Goal: Task Accomplishment & Management: Manage account settings

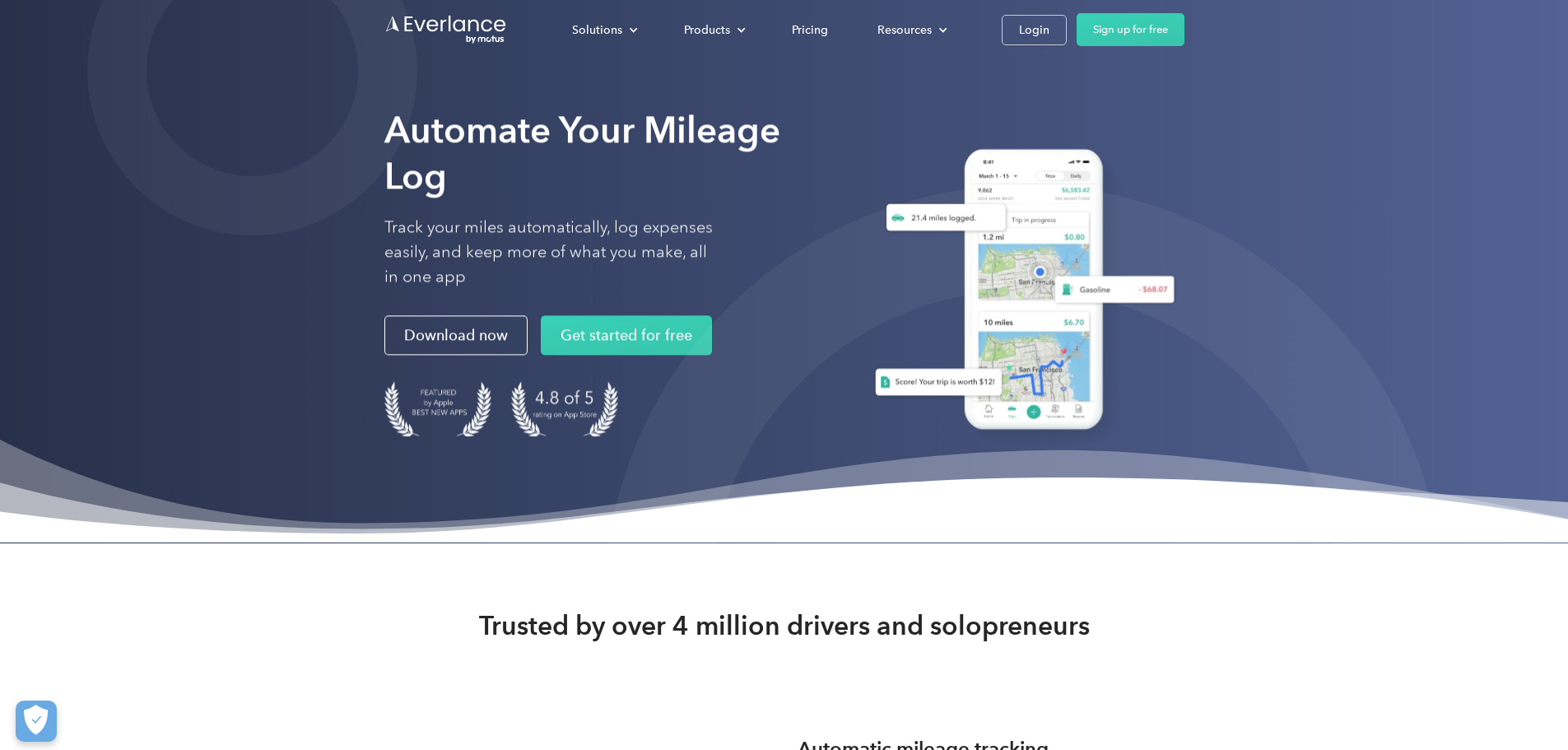
click at [1050, 33] on div "Login" at bounding box center [1034, 30] width 31 height 20
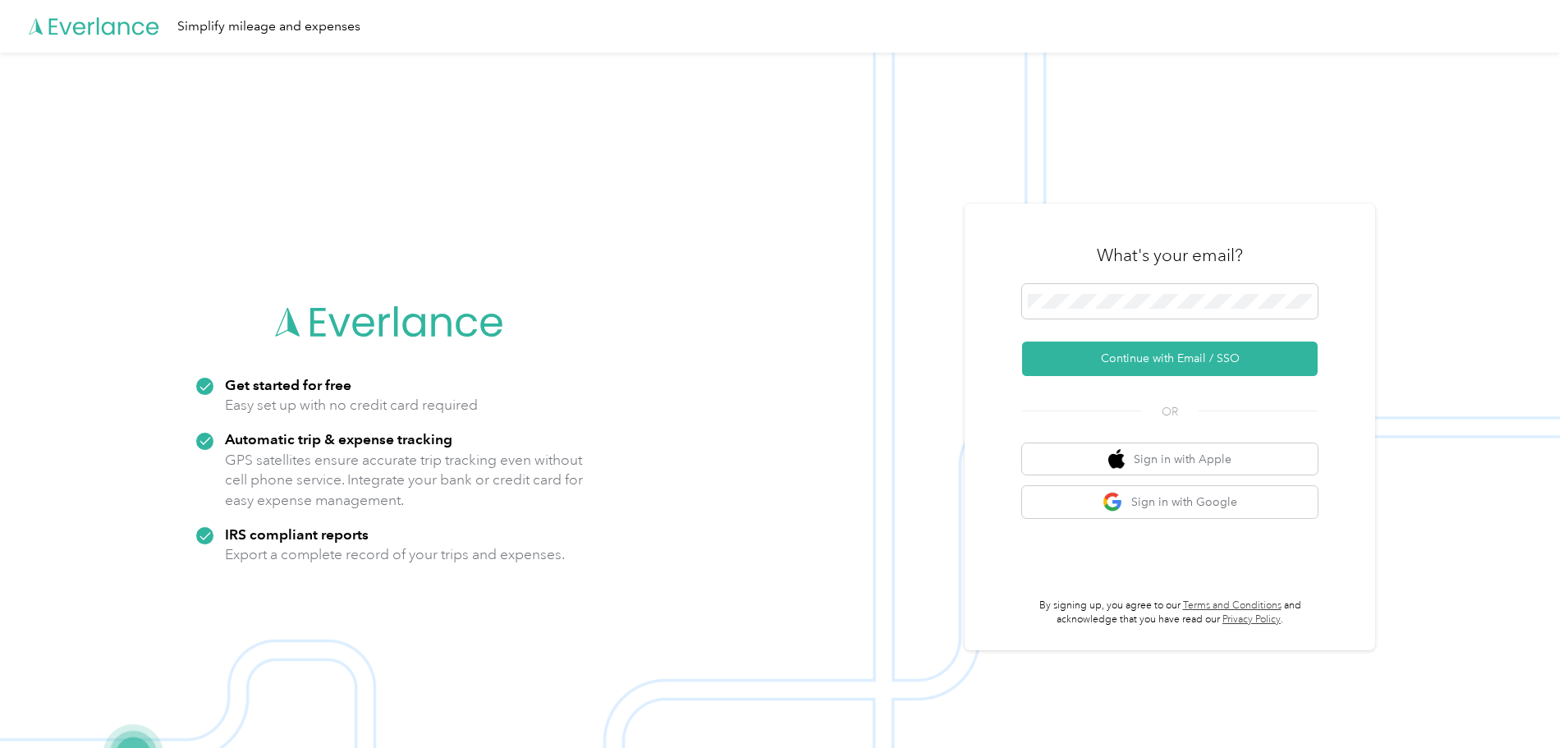
click at [1155, 279] on div "What's your email?" at bounding box center [1169, 256] width 295 height 58
click at [1152, 291] on span at bounding box center [1169, 301] width 295 height 34
click at [1172, 366] on button "Continue with Email / SSO" at bounding box center [1169, 359] width 295 height 34
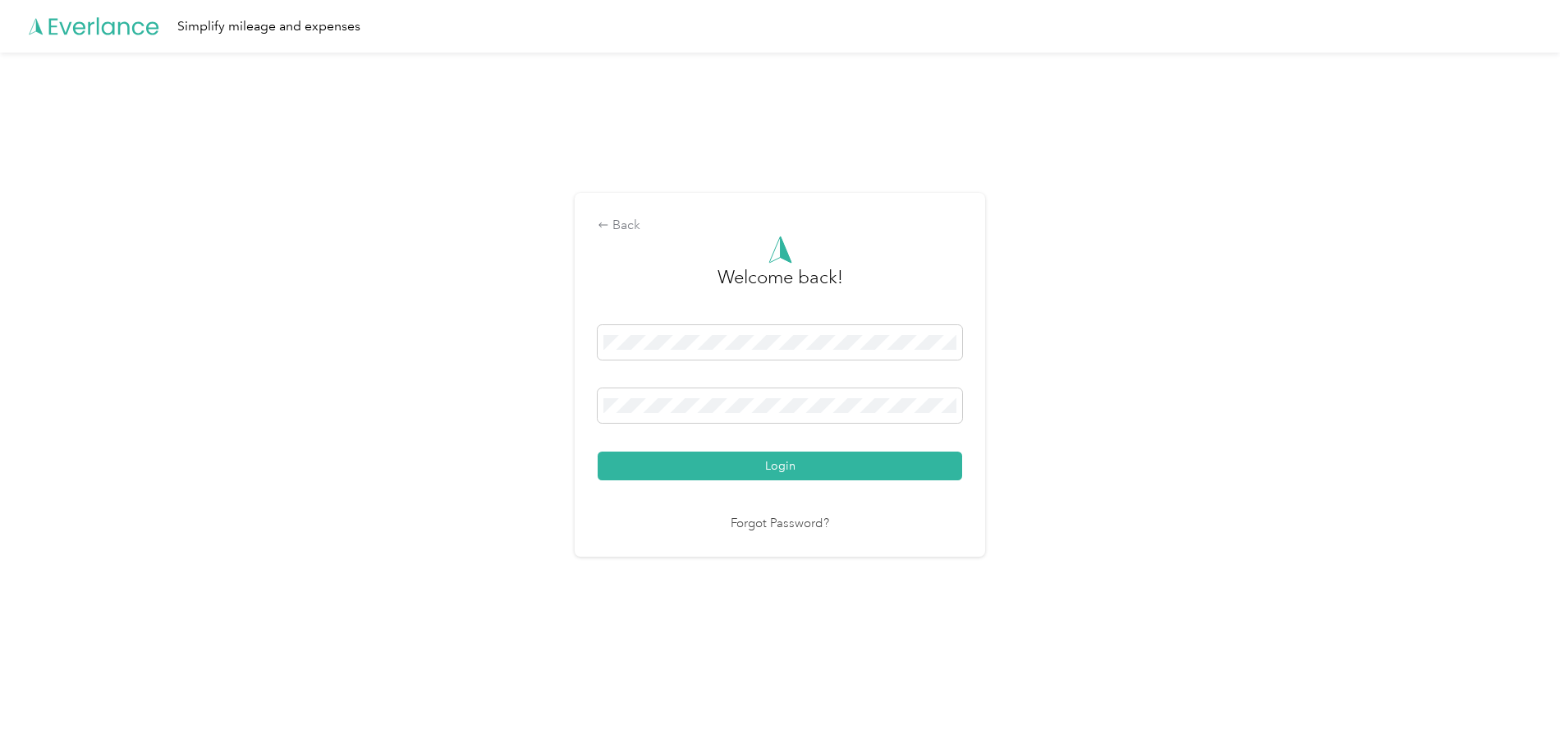
click at [718, 471] on button "Login" at bounding box center [779, 466] width 364 height 29
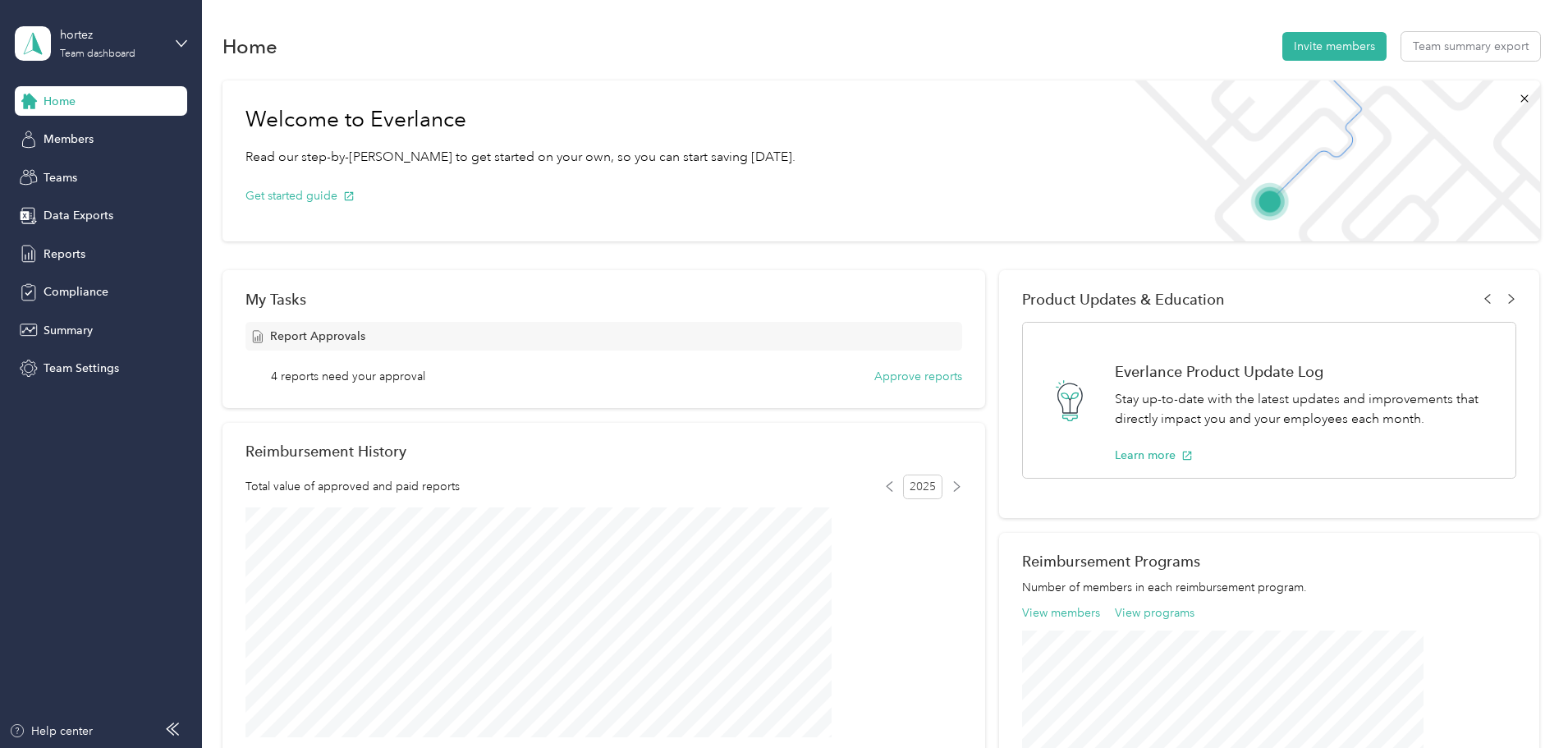
click at [63, 251] on span "Reports" at bounding box center [64, 254] width 42 height 18
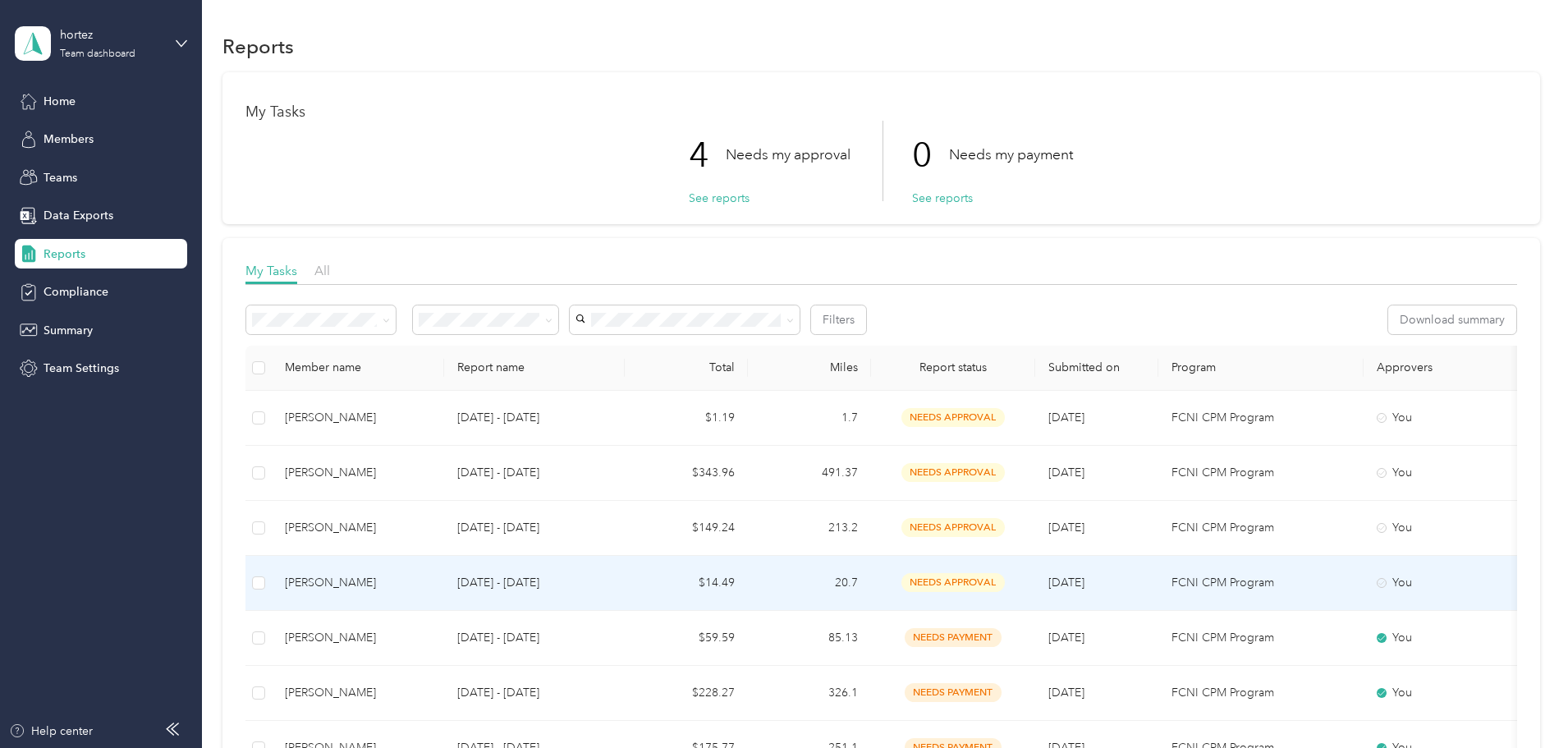
click at [871, 589] on td "20.7" at bounding box center [809, 583] width 124 height 55
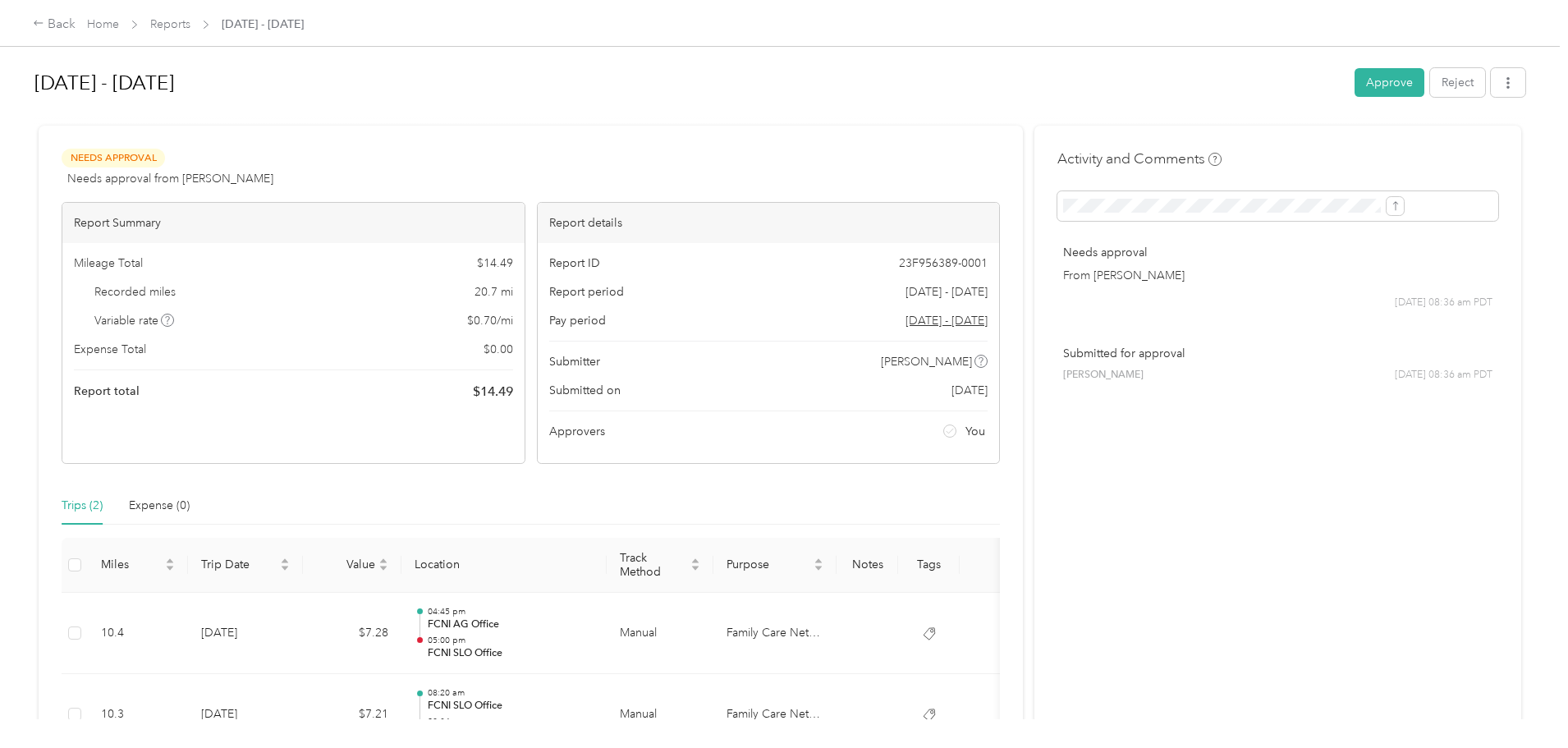
click at [1354, 84] on button "Approve" at bounding box center [1389, 82] width 70 height 29
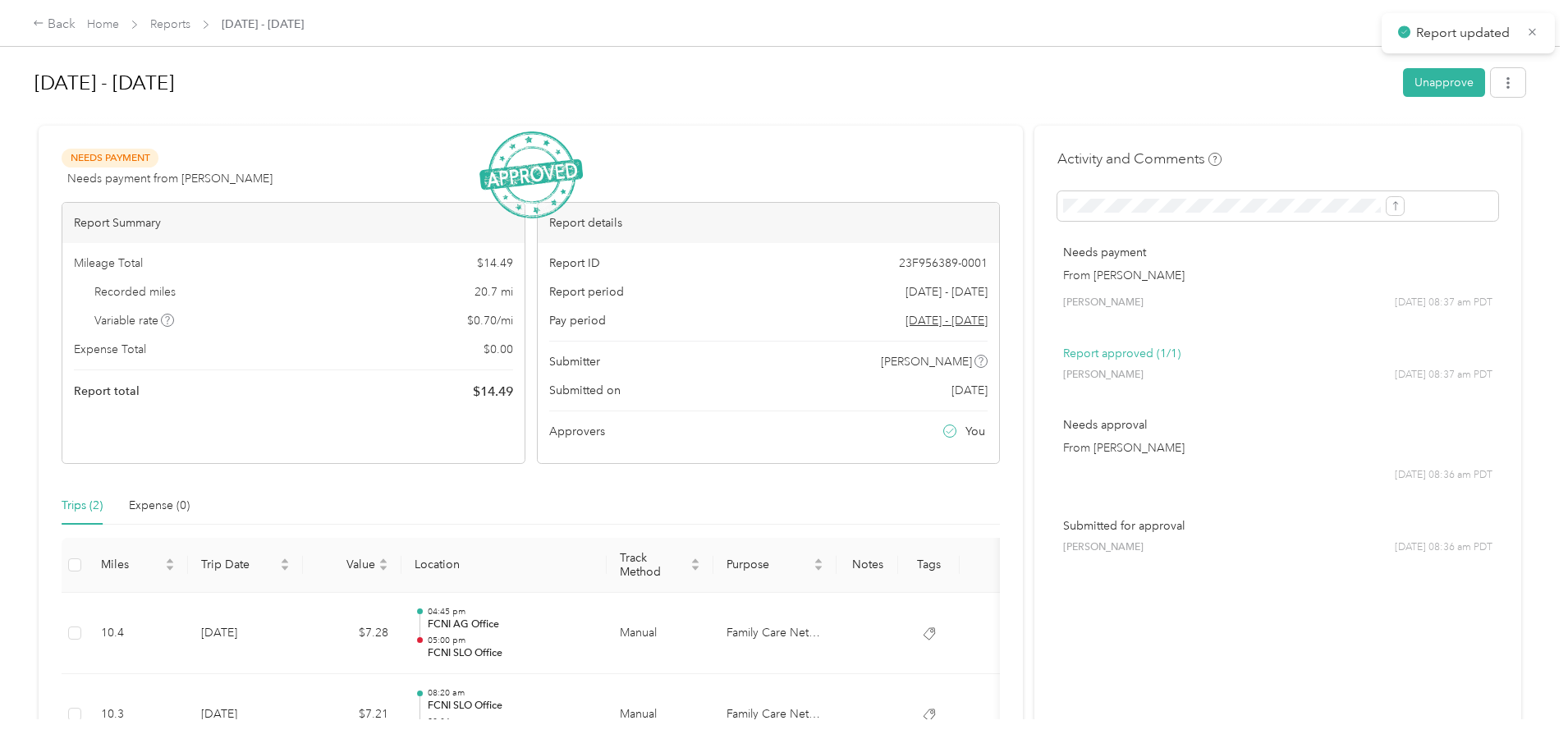
click at [190, 25] on link "Reports" at bounding box center [170, 24] width 40 height 14
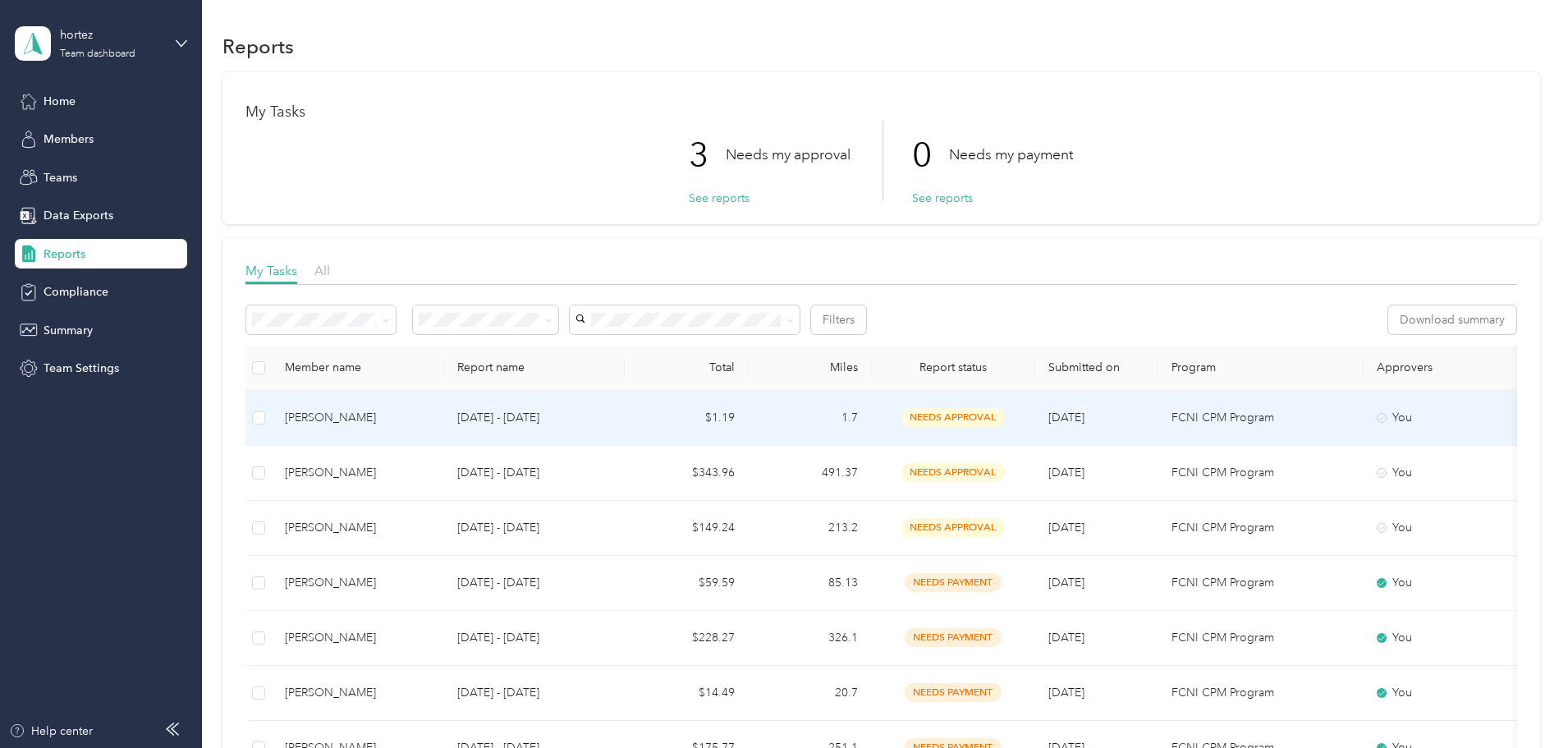
click at [611, 420] on p "[DATE] - [DATE]" at bounding box center [534, 417] width 154 height 18
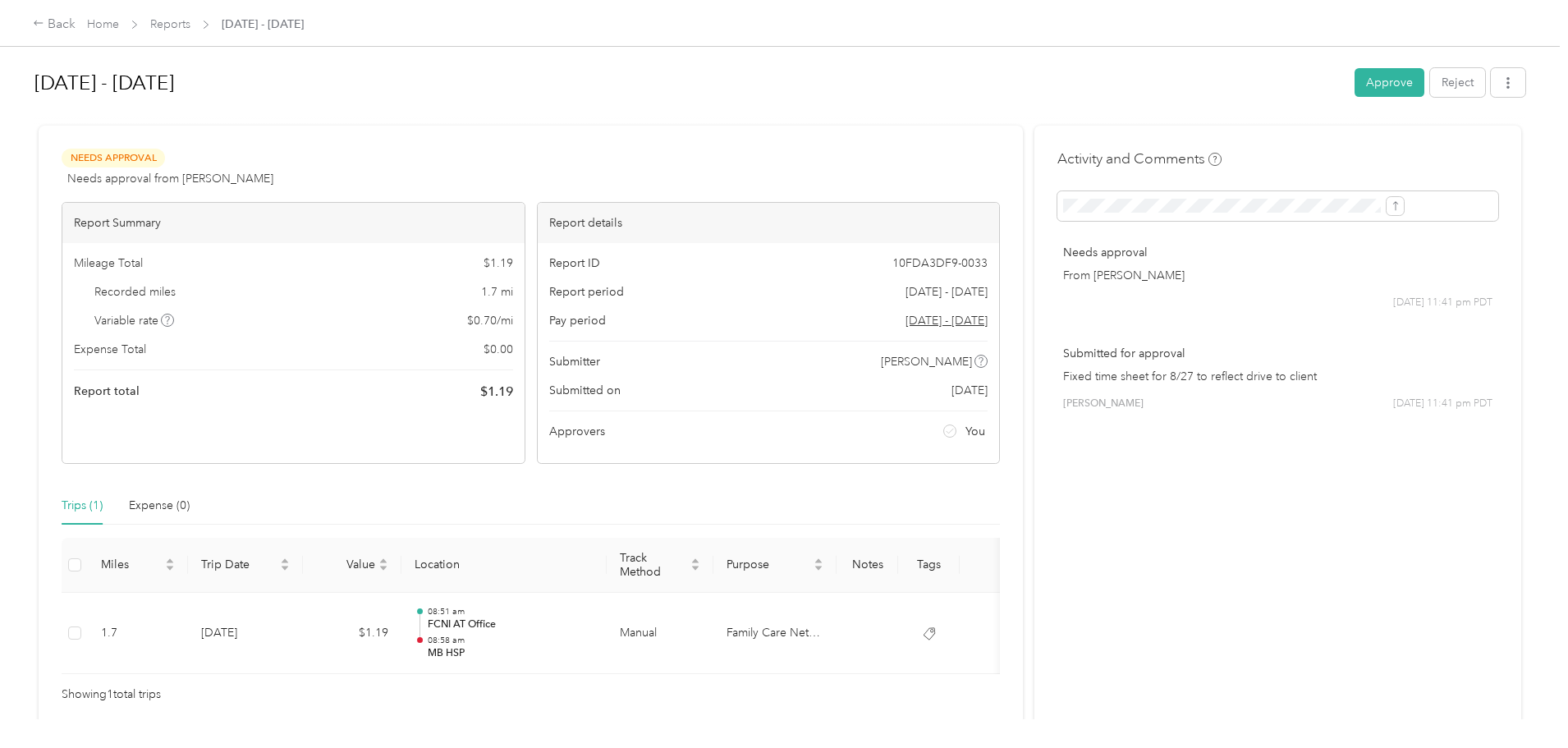
click at [75, 24] on div "Back" at bounding box center [54, 24] width 43 height 20
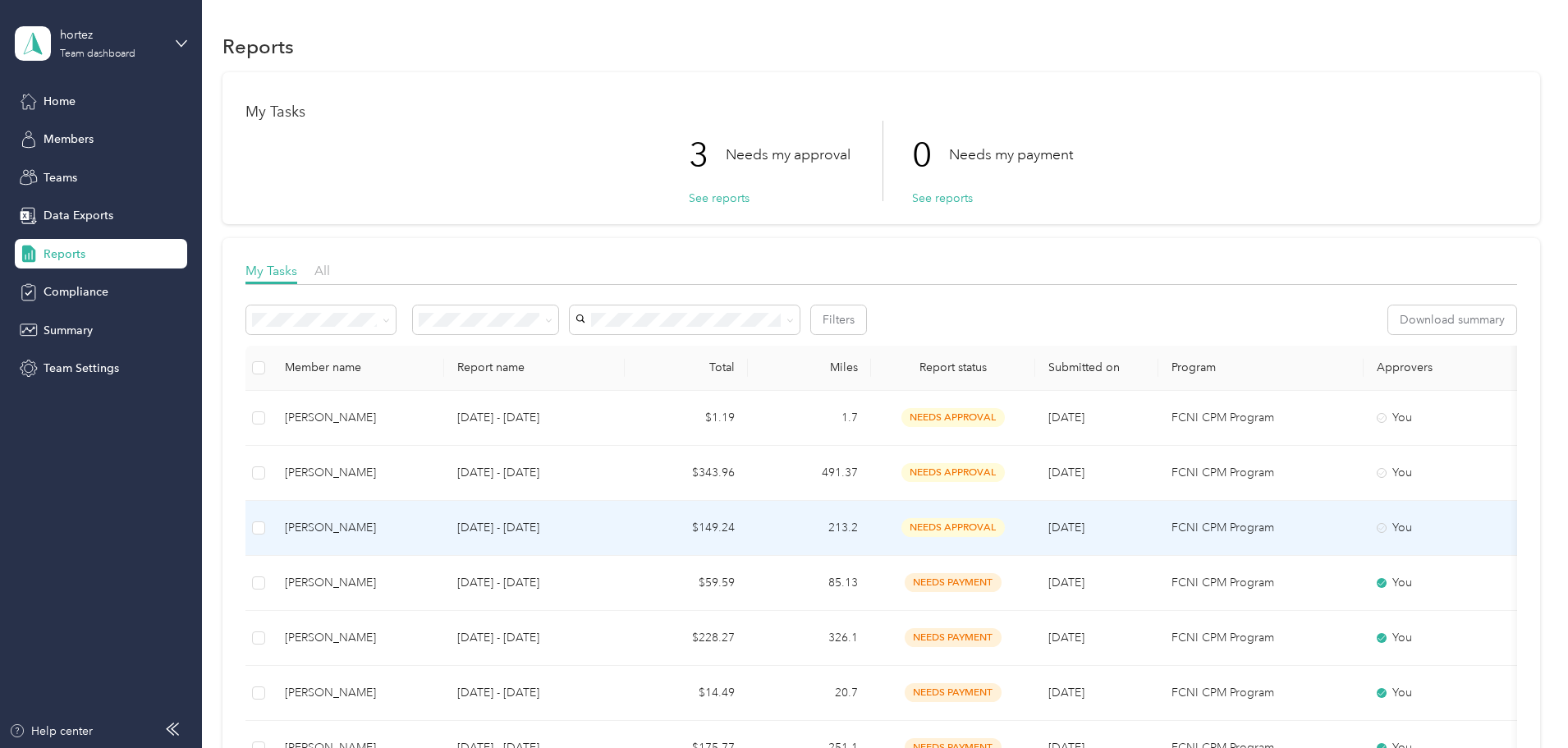
click at [611, 531] on p "[DATE] - [DATE]" at bounding box center [534, 528] width 154 height 18
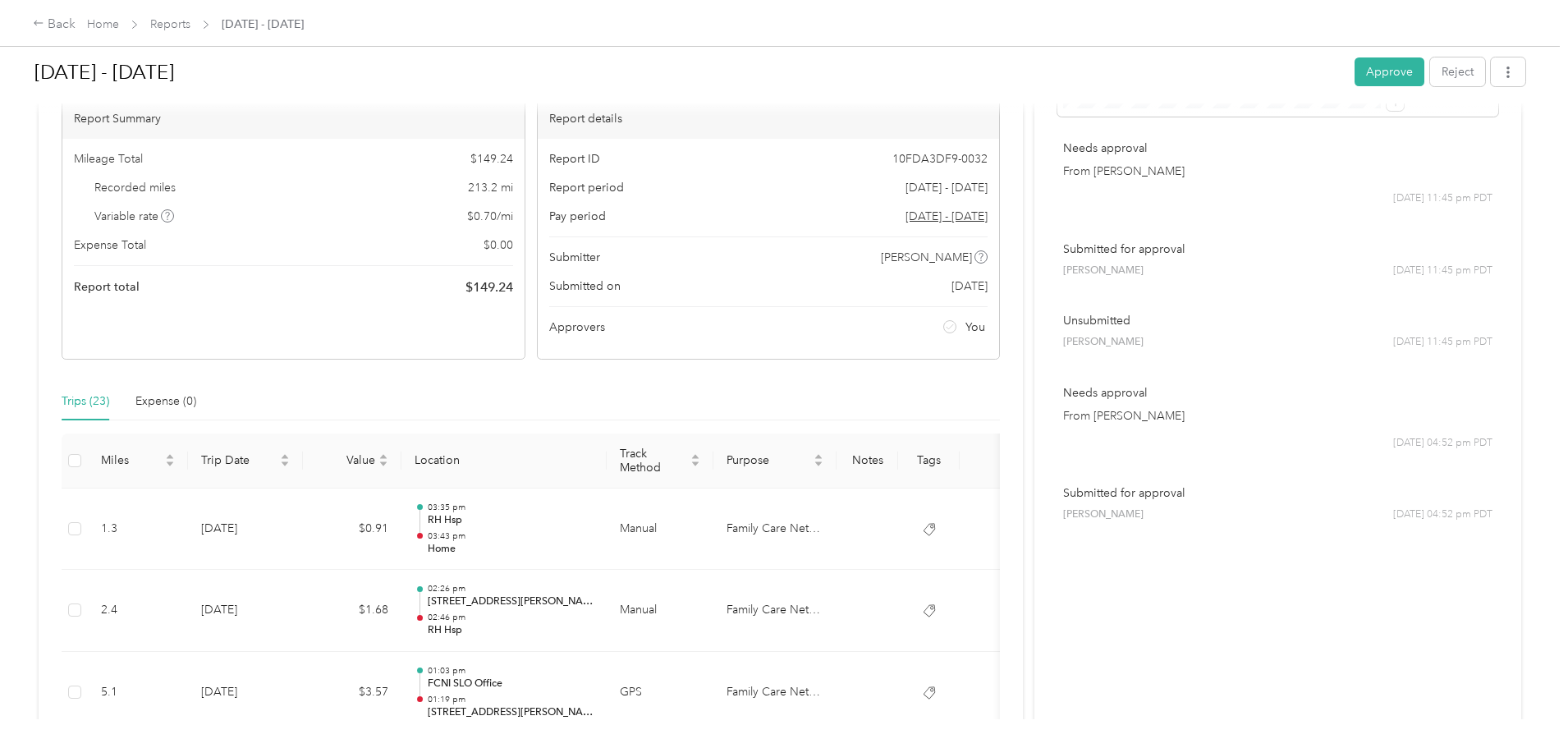
scroll to position [81, 0]
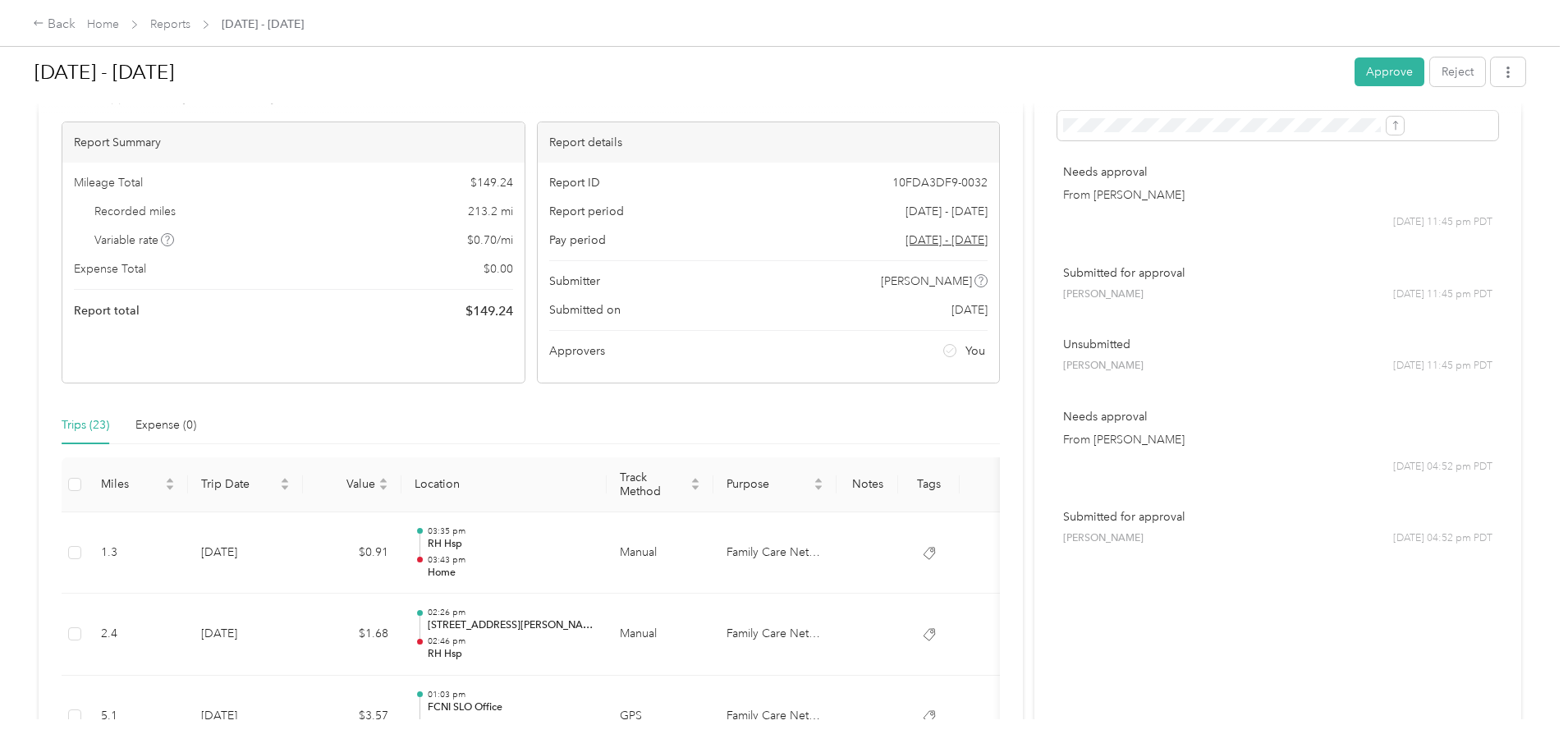
click at [75, 29] on div "Back" at bounding box center [54, 24] width 43 height 20
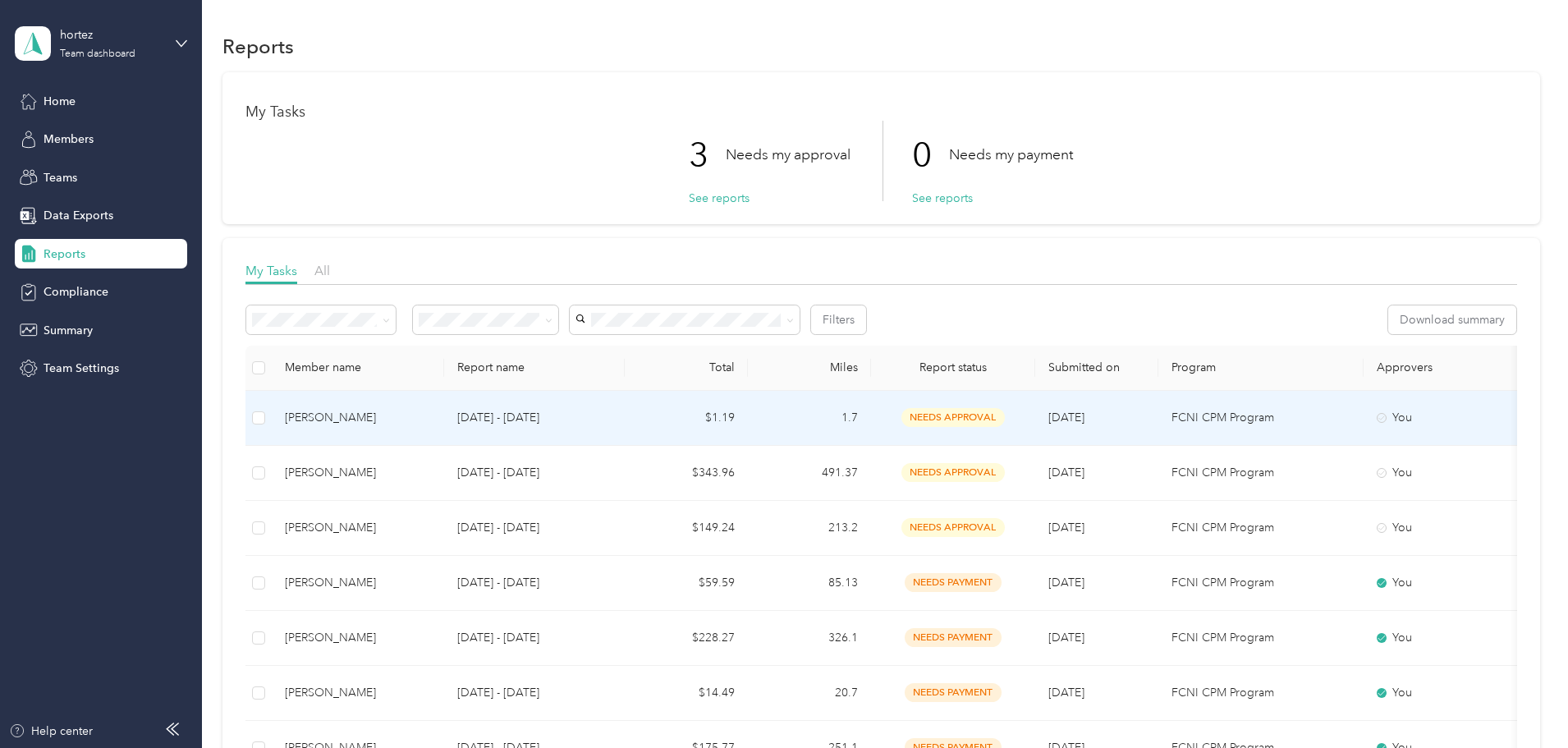
click at [871, 424] on td "1.7" at bounding box center [809, 418] width 124 height 55
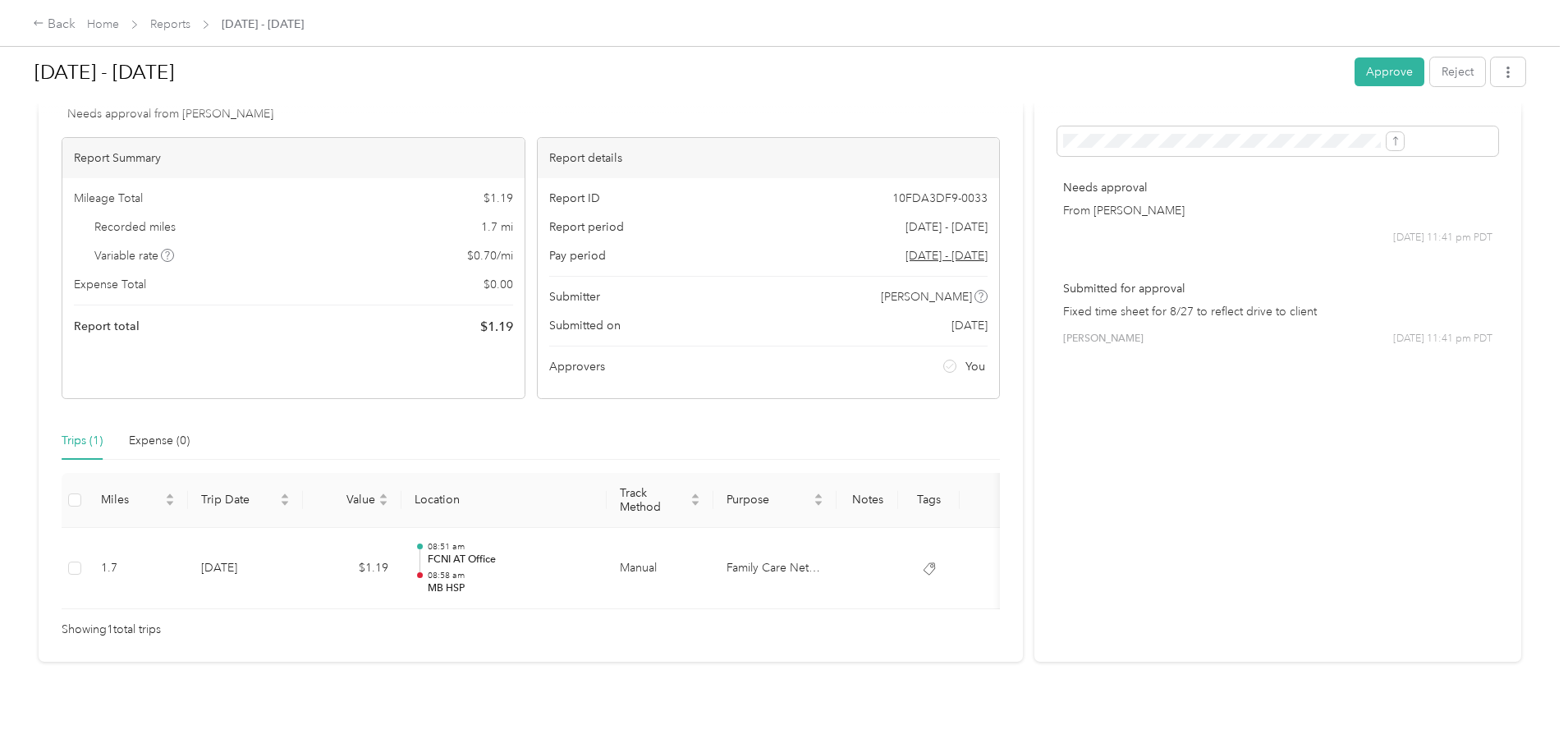
scroll to position [89, 0]
drag, startPoint x: 1259, startPoint y: 67, endPoint x: 745, endPoint y: 533, distance: 693.8
click at [745, 533] on div "[DATE] - [DATE] Approve Reject Needs Approval Needs approval from [PERSON_NAME]…" at bounding box center [779, 327] width 1494 height 669
click at [190, 21] on link "Reports" at bounding box center [170, 24] width 40 height 14
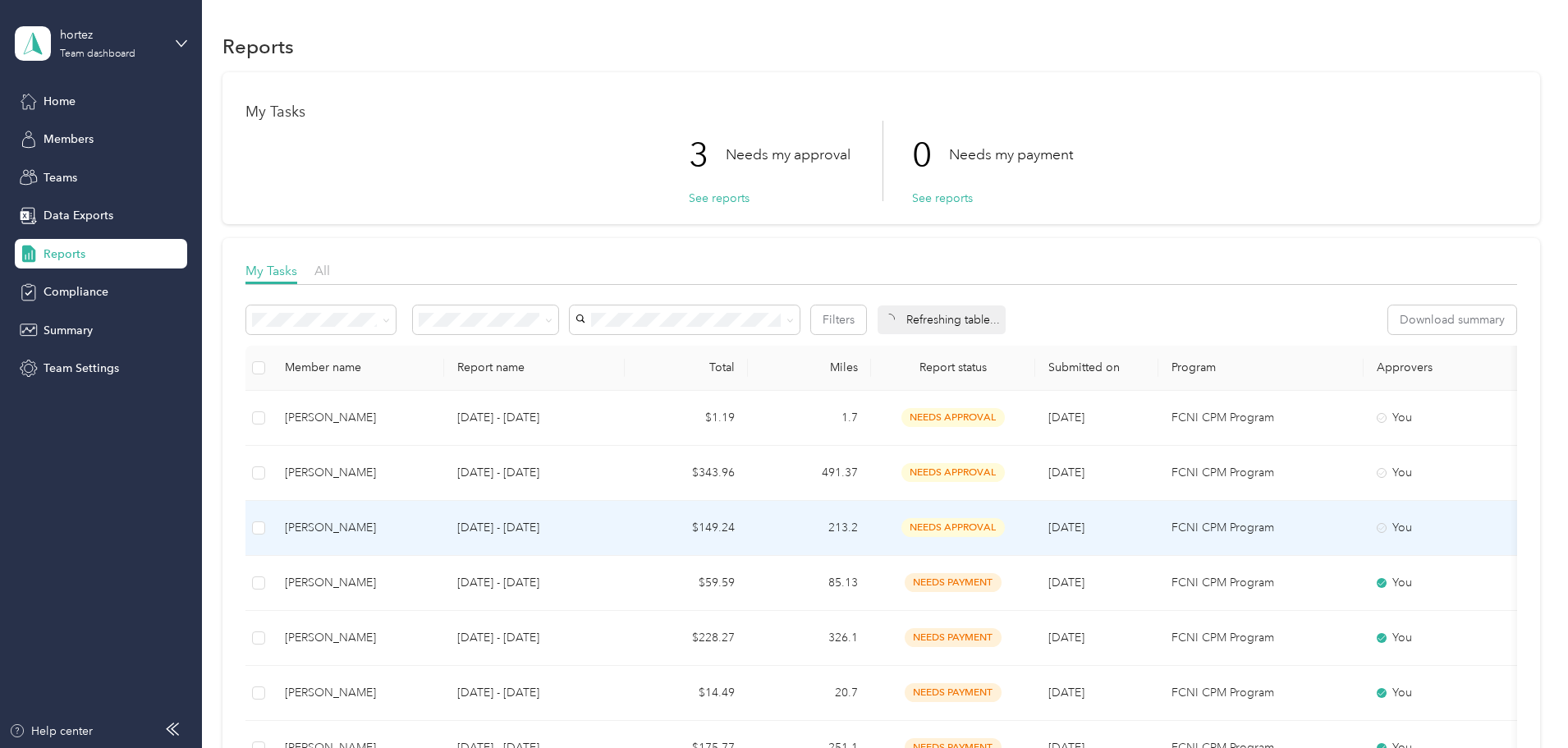
click at [430, 531] on div "[PERSON_NAME]" at bounding box center [358, 528] width 146 height 18
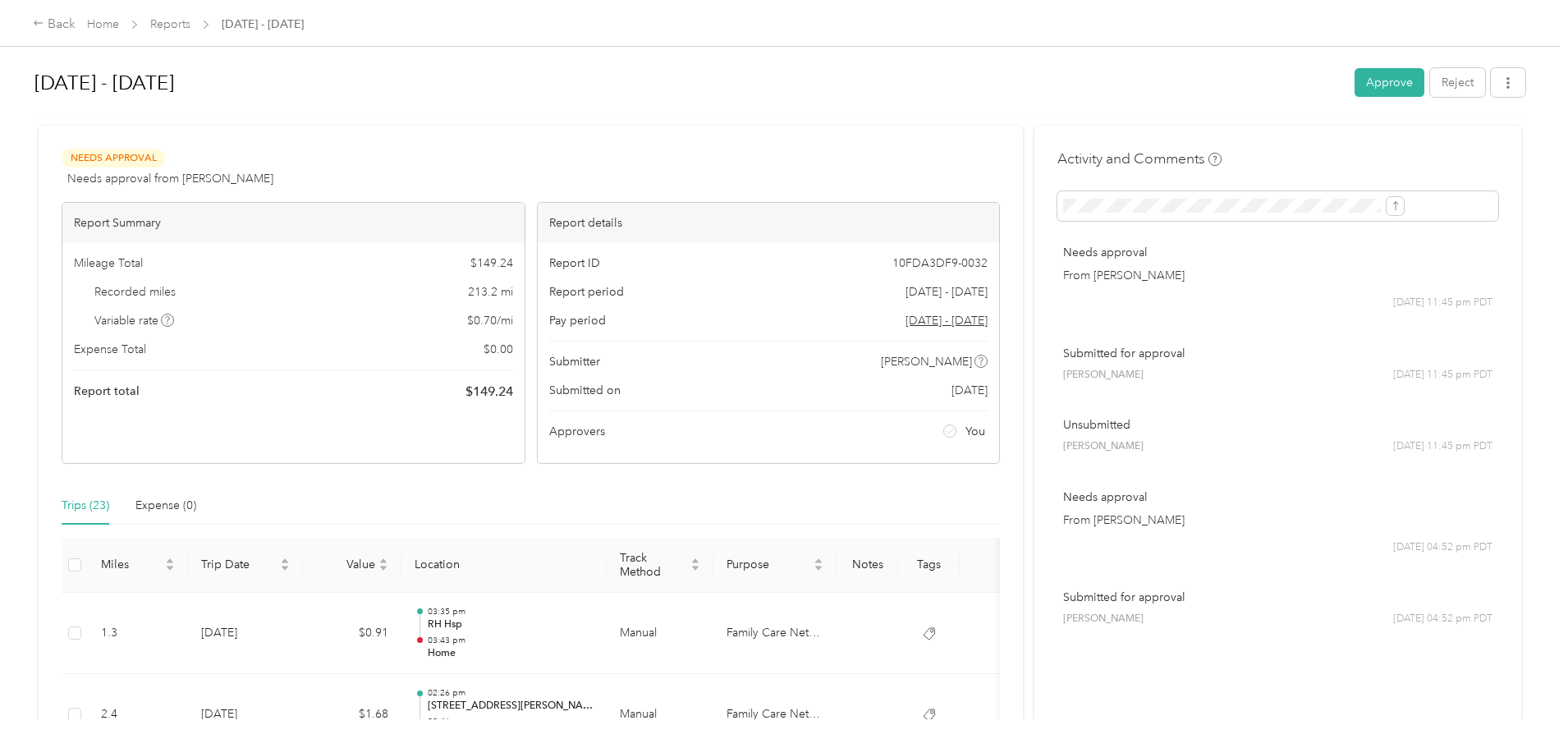
click at [190, 18] on link "Reports" at bounding box center [170, 24] width 40 height 14
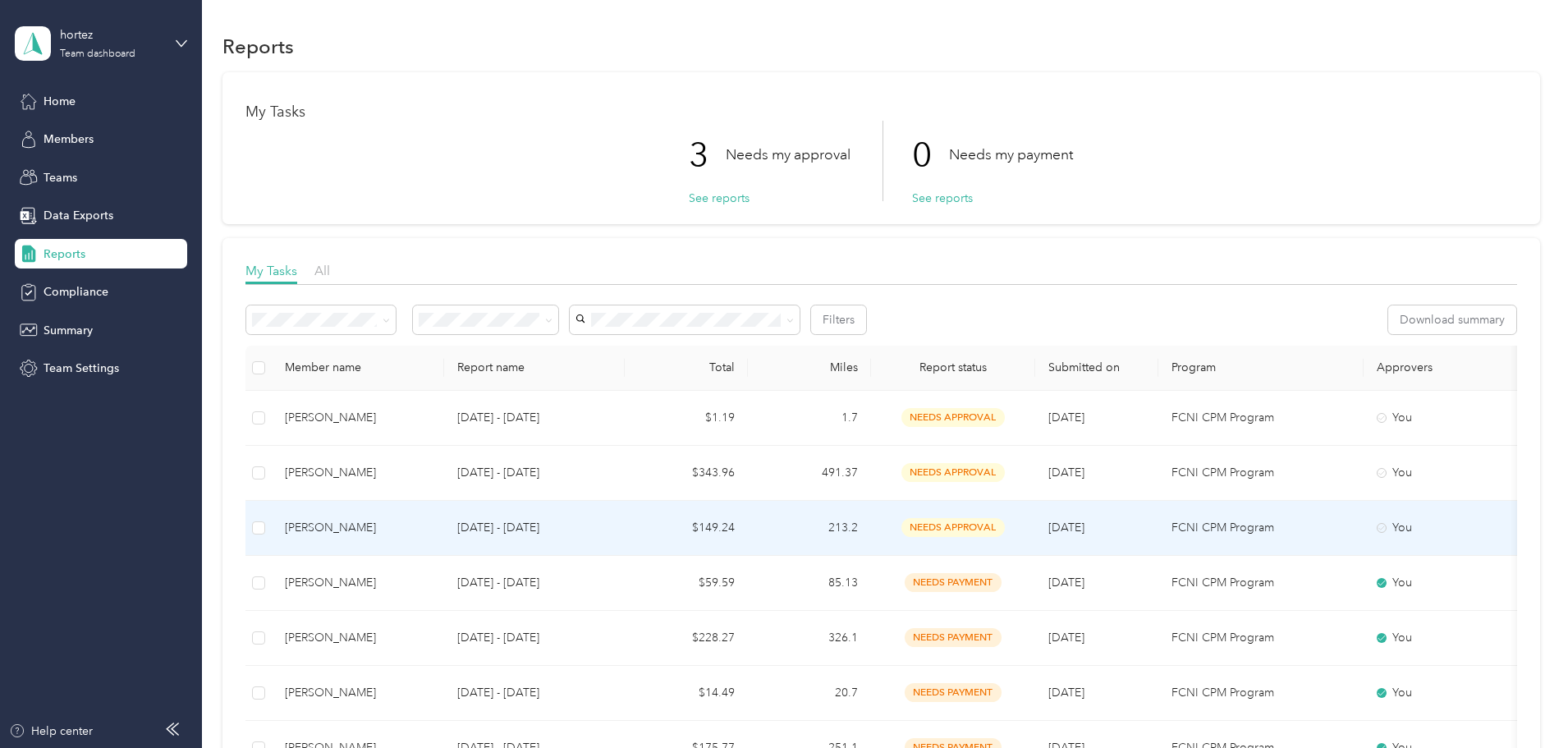
click at [625, 540] on td "[DATE] - [DATE]" at bounding box center [534, 528] width 180 height 55
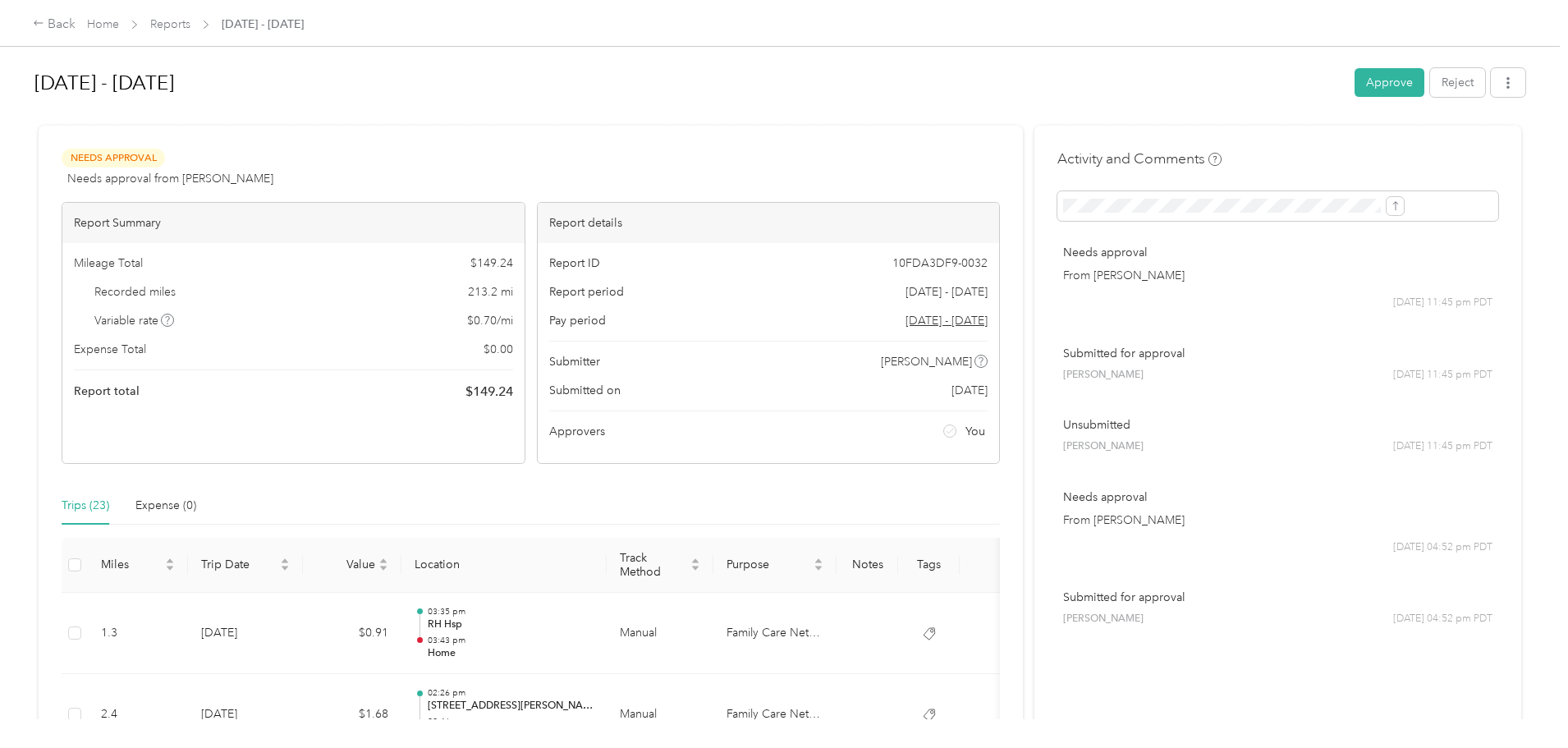
click at [190, 29] on link "Reports" at bounding box center [170, 24] width 40 height 14
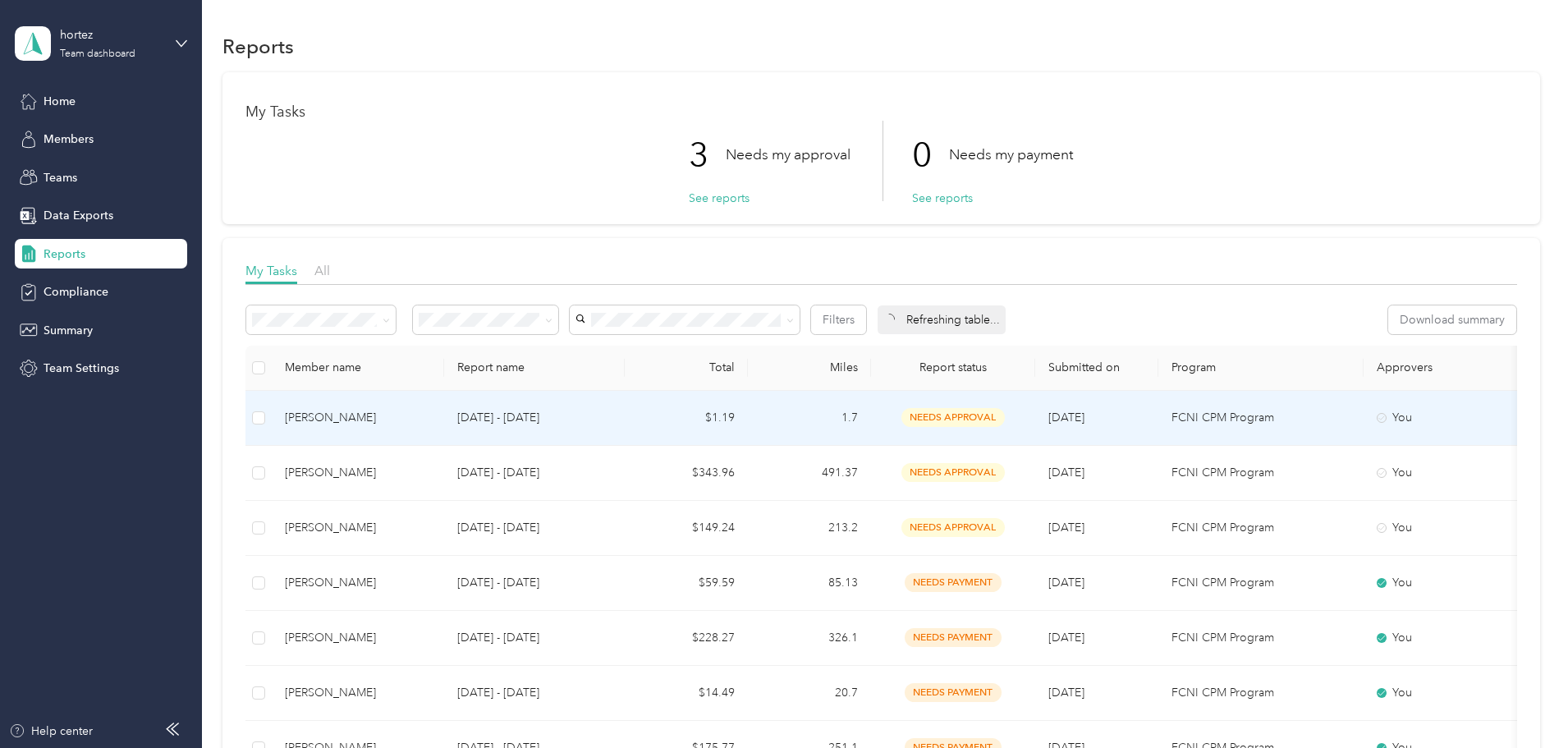
click at [573, 419] on p "[DATE] - [DATE]" at bounding box center [534, 417] width 154 height 18
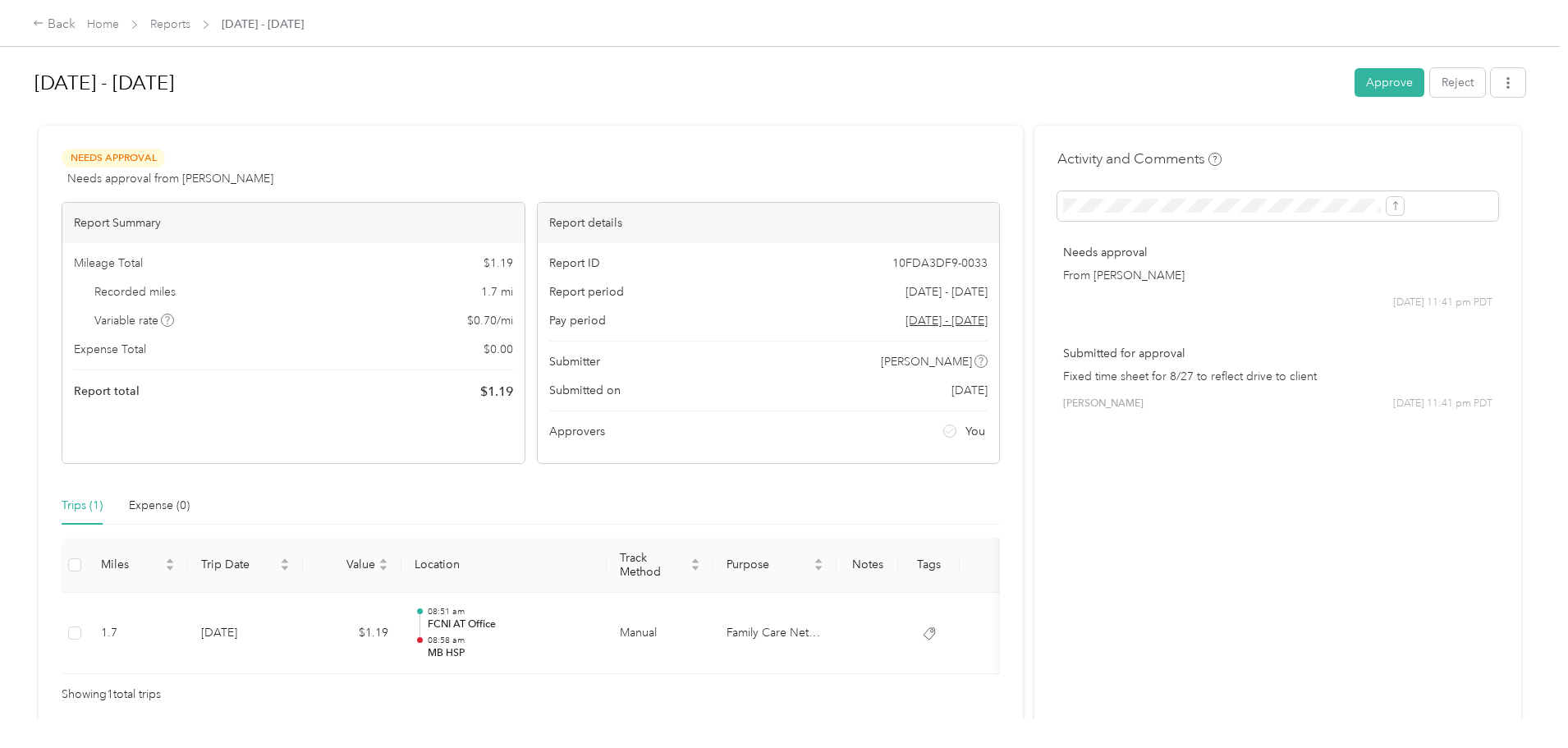
click at [190, 16] on span "Reports" at bounding box center [170, 24] width 40 height 18
click at [190, 27] on link "Reports" at bounding box center [170, 24] width 40 height 14
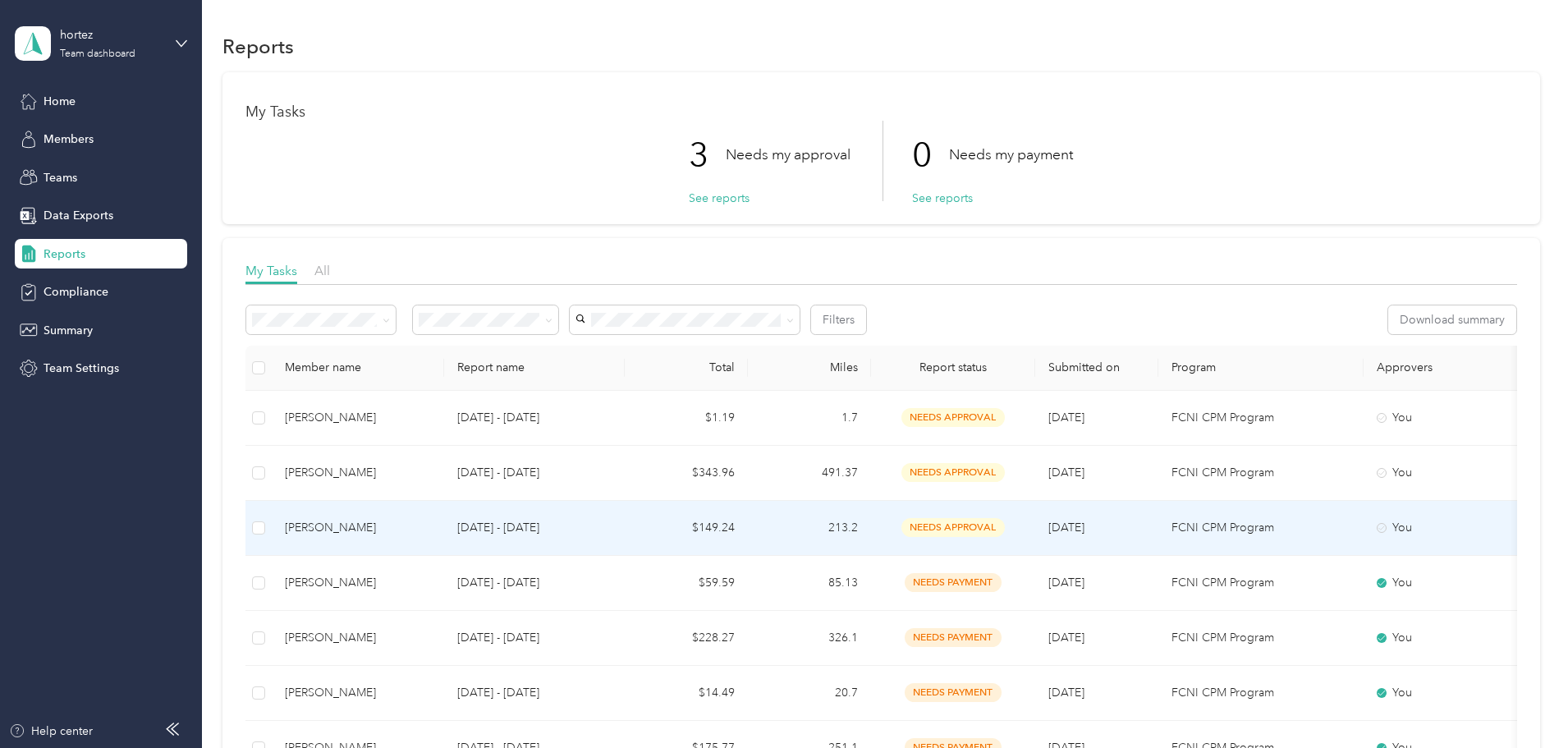
click at [591, 516] on td "[DATE] - [DATE]" at bounding box center [534, 528] width 180 height 55
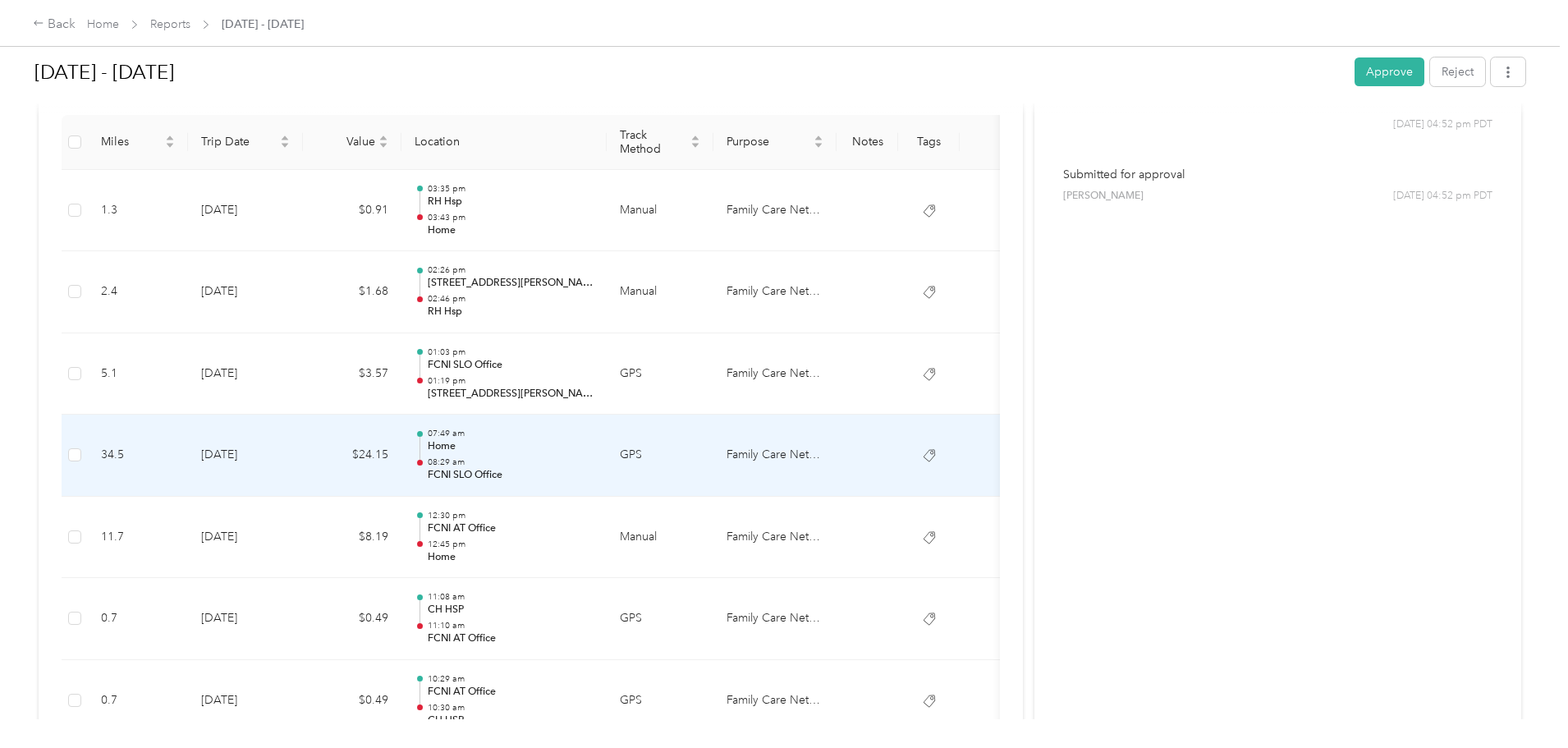
scroll to position [411, 0]
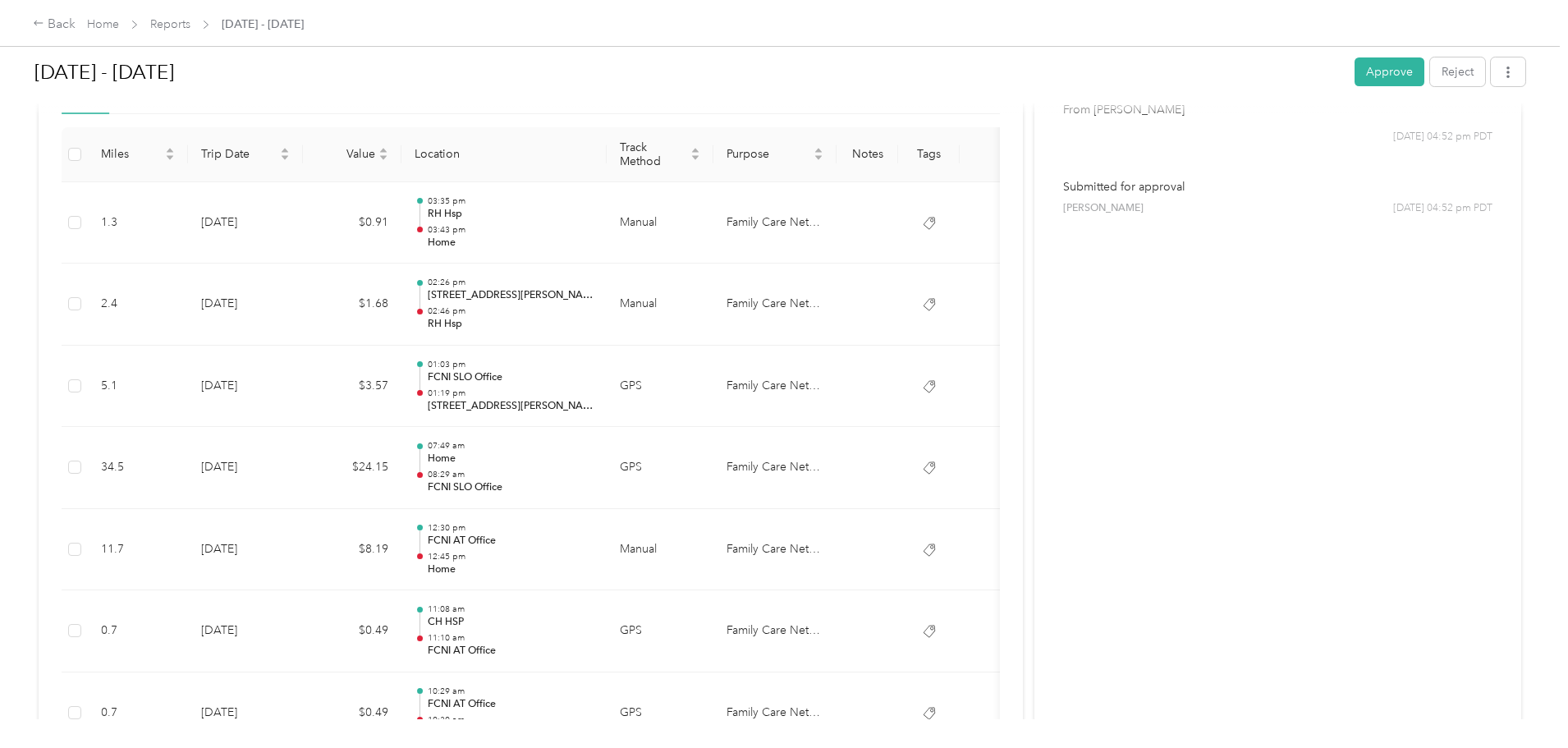
click at [1354, 75] on button "Approve" at bounding box center [1389, 72] width 70 height 29
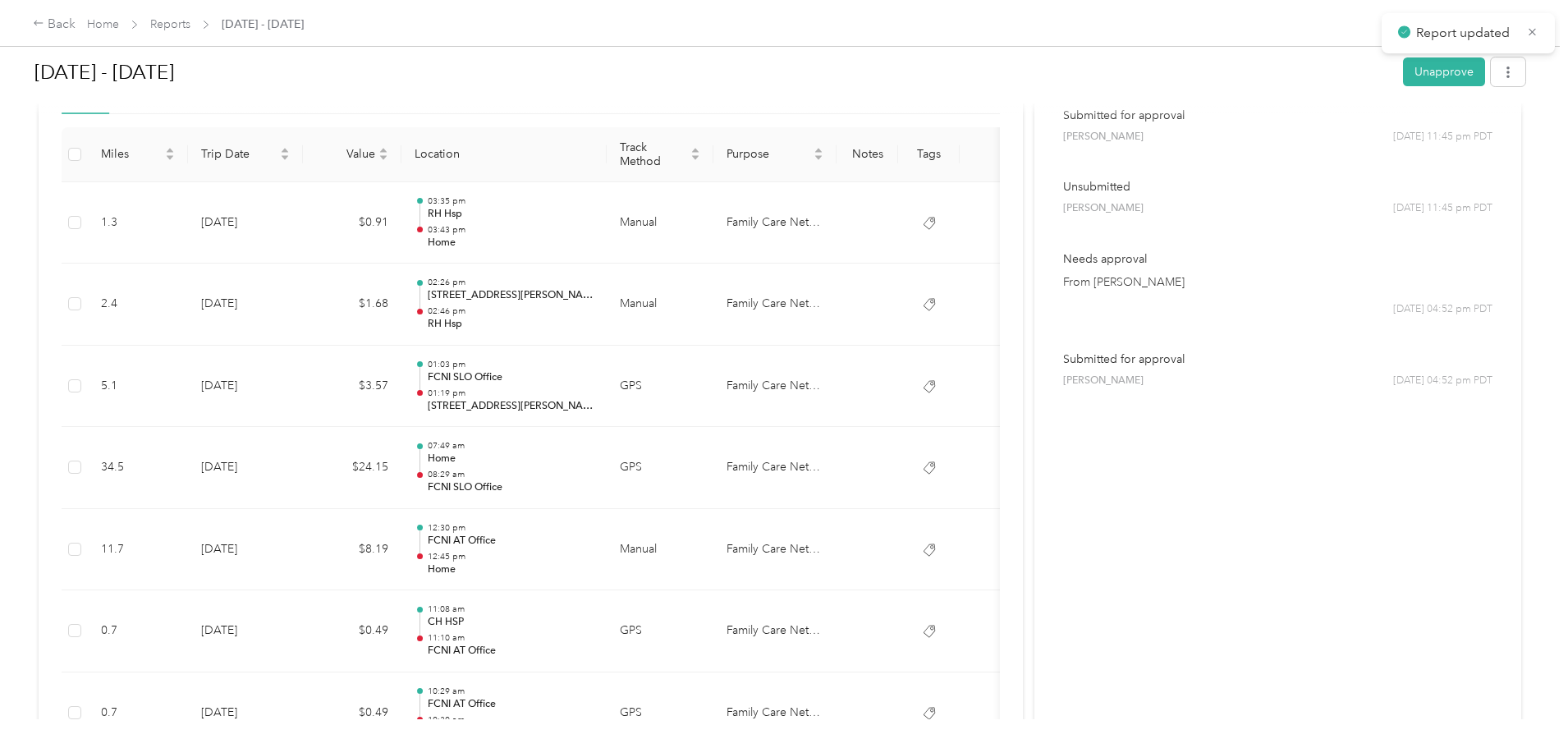
click at [190, 24] on link "Reports" at bounding box center [170, 24] width 40 height 14
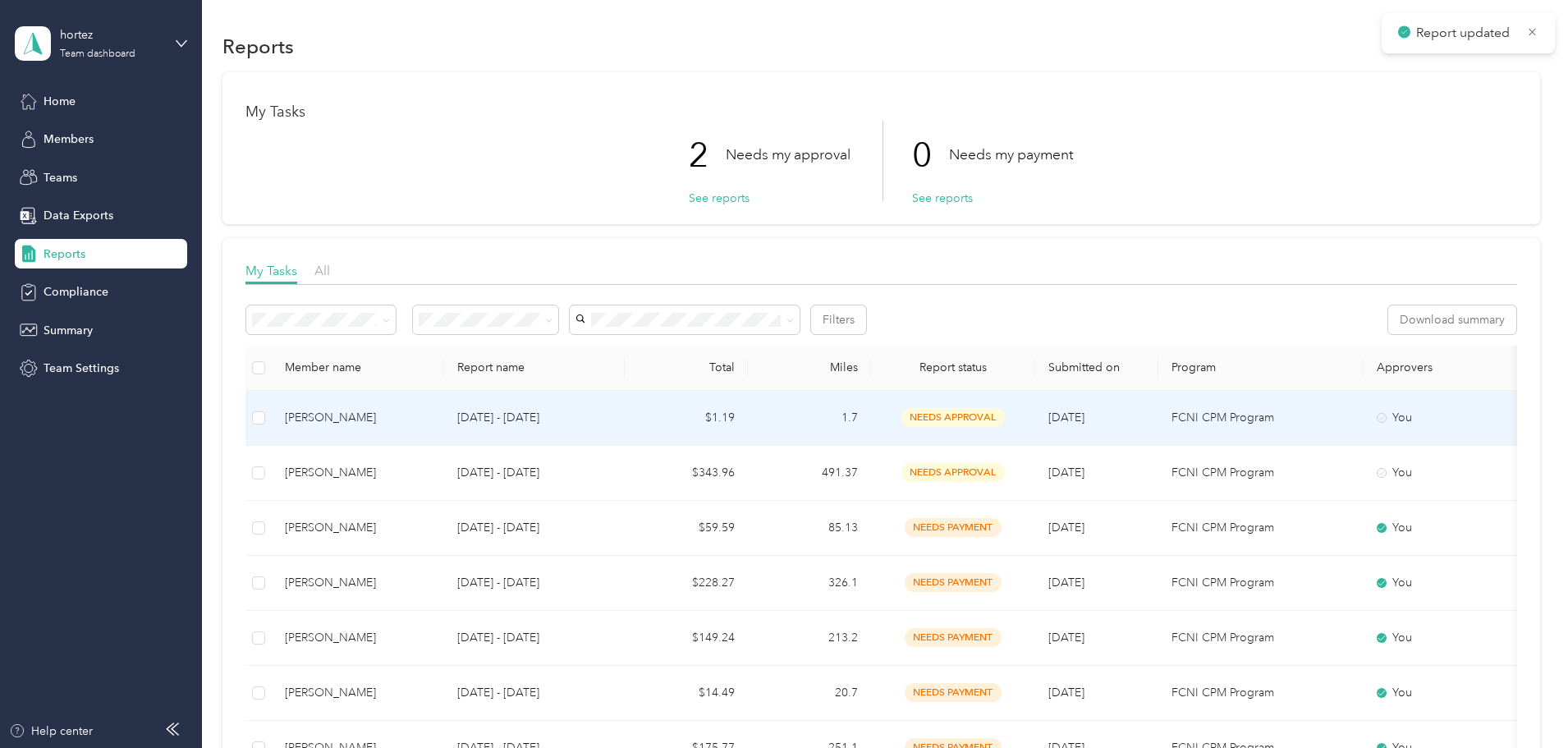
click at [611, 418] on p "[DATE] - [DATE]" at bounding box center [534, 417] width 154 height 18
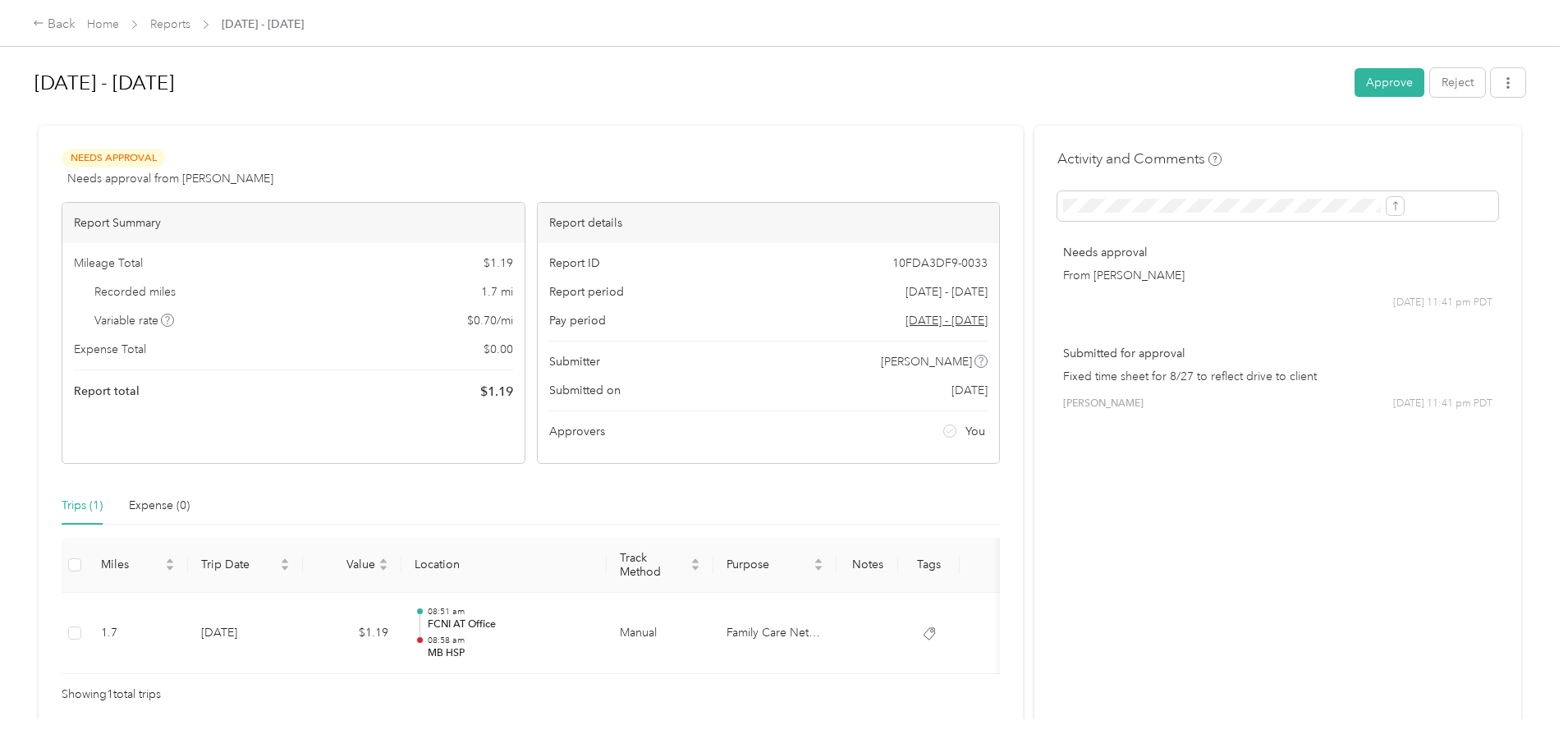
click at [1354, 81] on button "Approve" at bounding box center [1389, 82] width 70 height 29
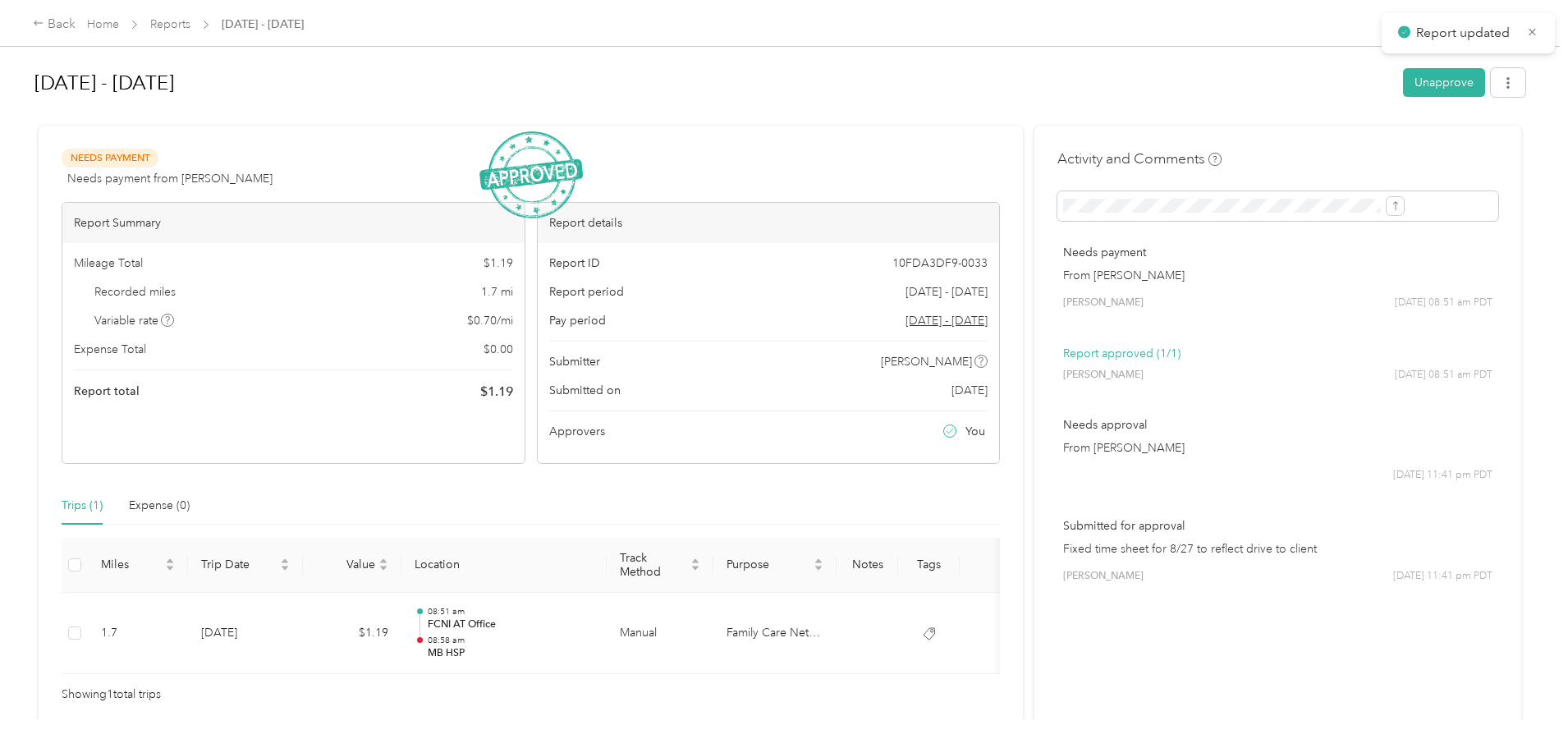
click at [190, 27] on link "Reports" at bounding box center [170, 24] width 40 height 14
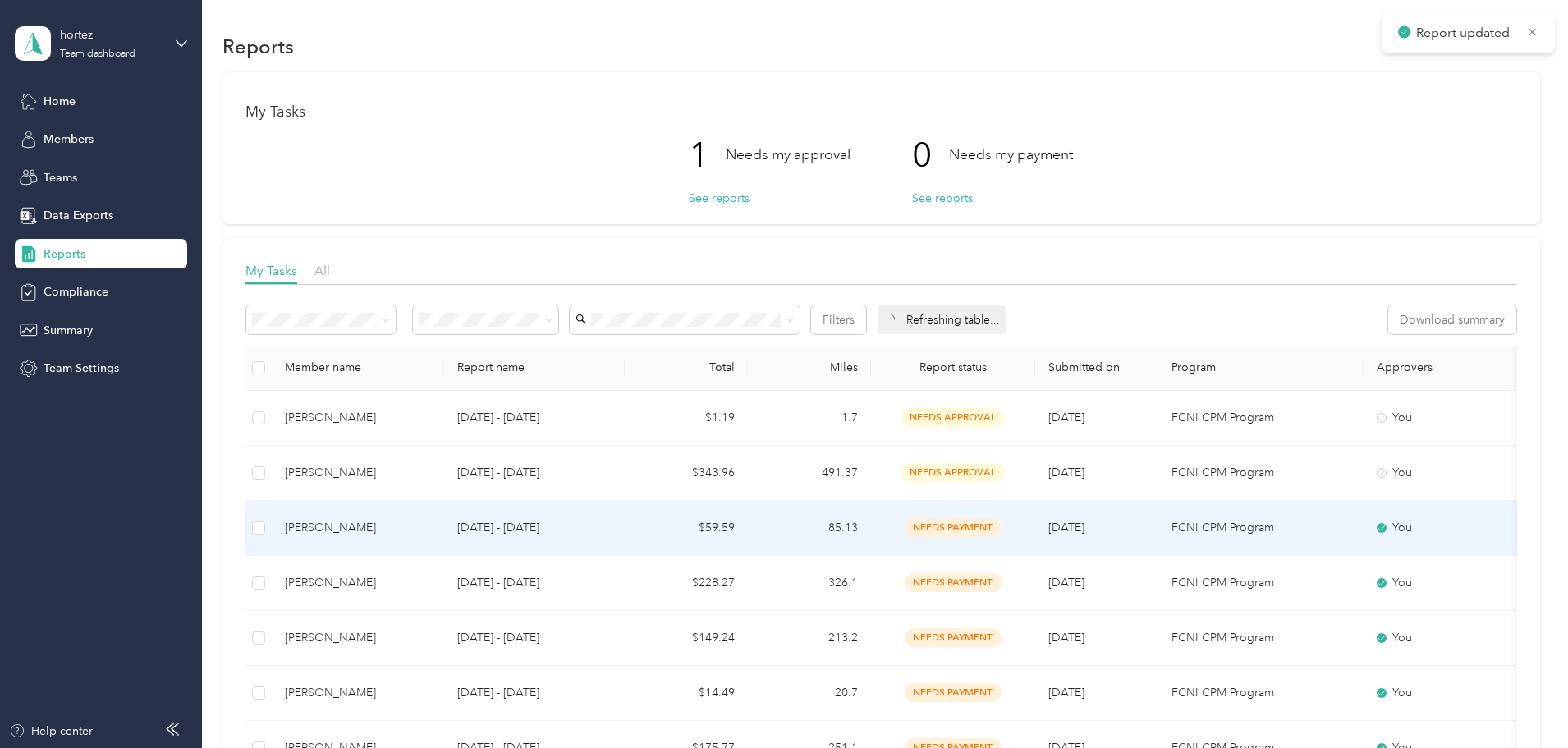
scroll to position [164, 0]
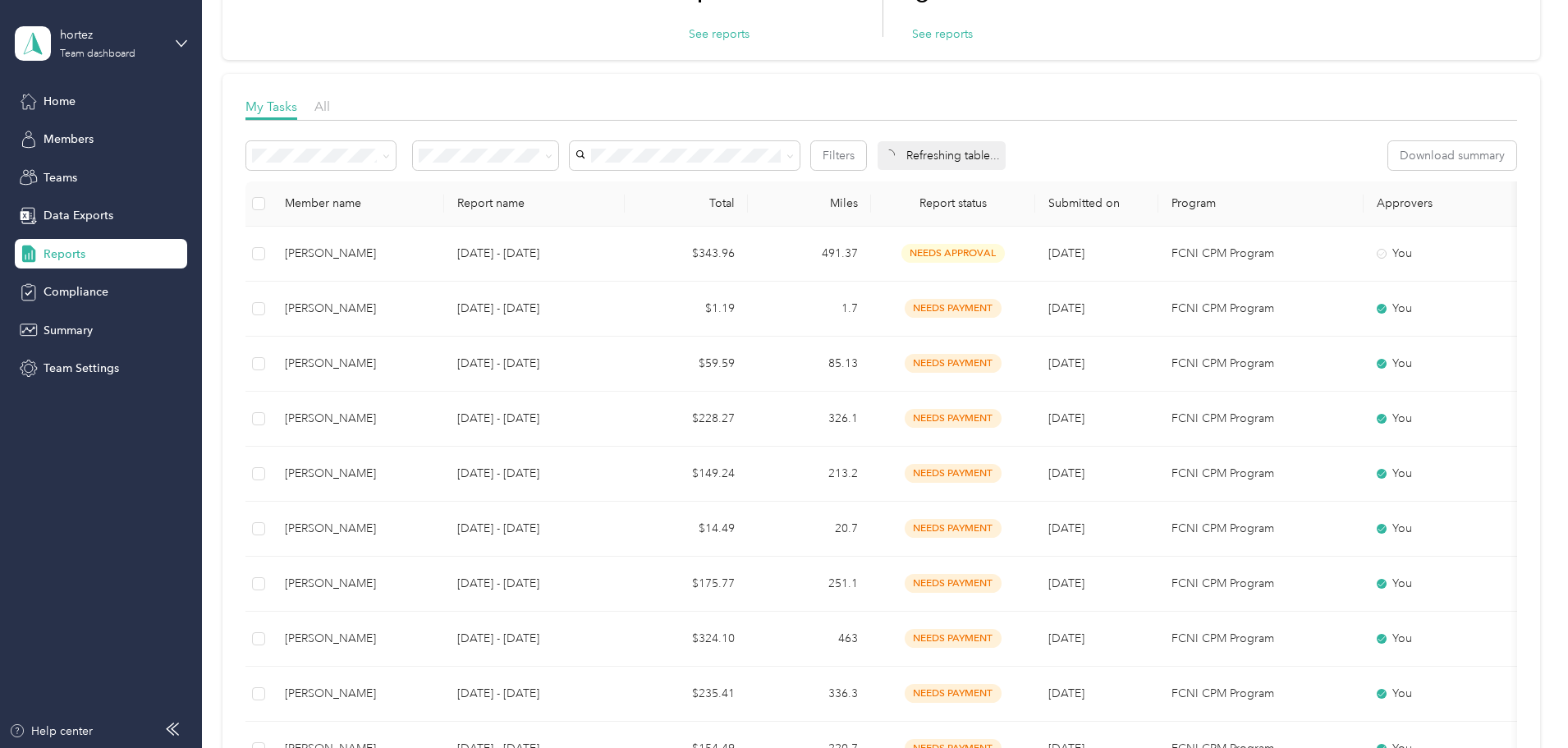
click at [57, 253] on span "Reports" at bounding box center [64, 254] width 42 height 18
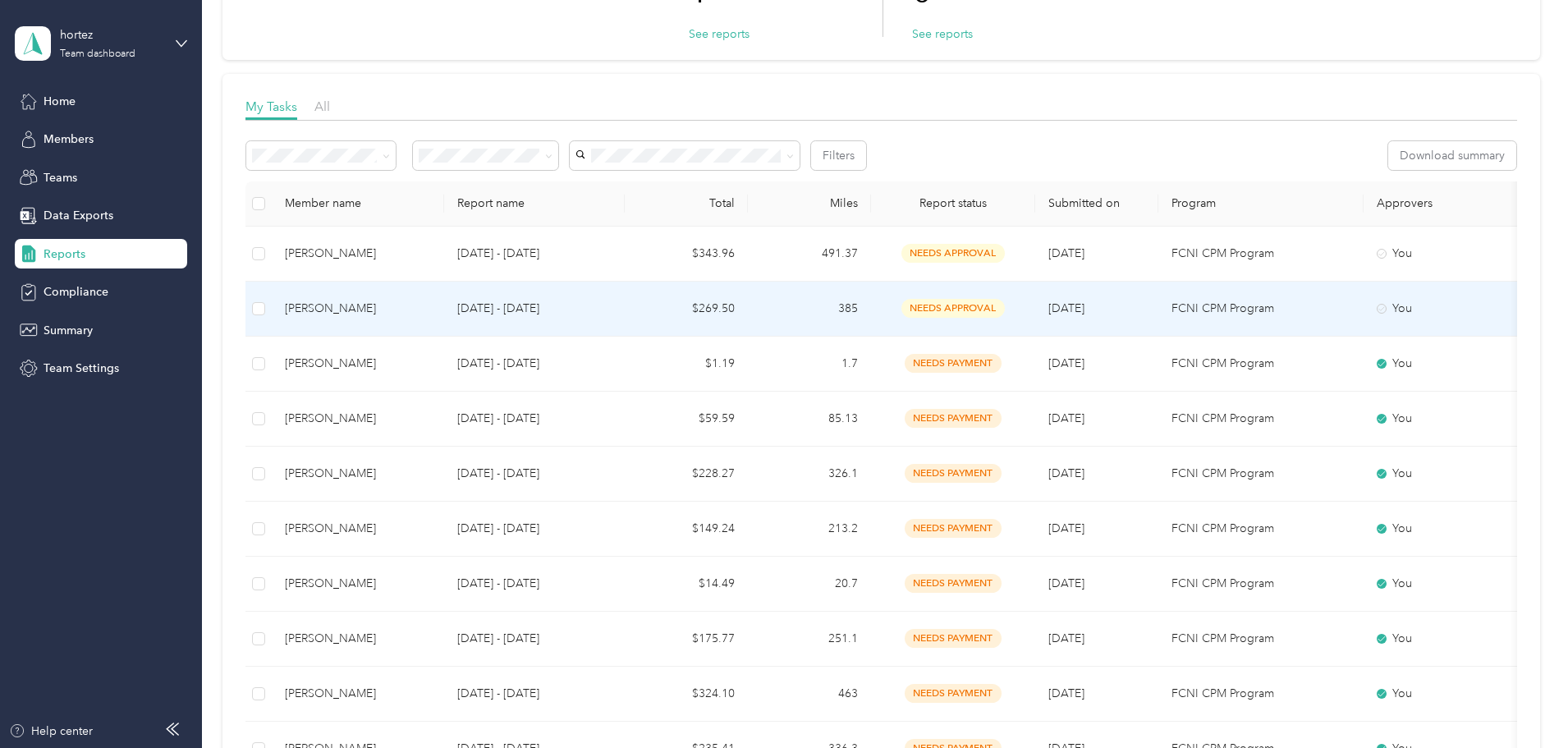
click at [625, 308] on td "[DATE] - [DATE]" at bounding box center [534, 308] width 180 height 55
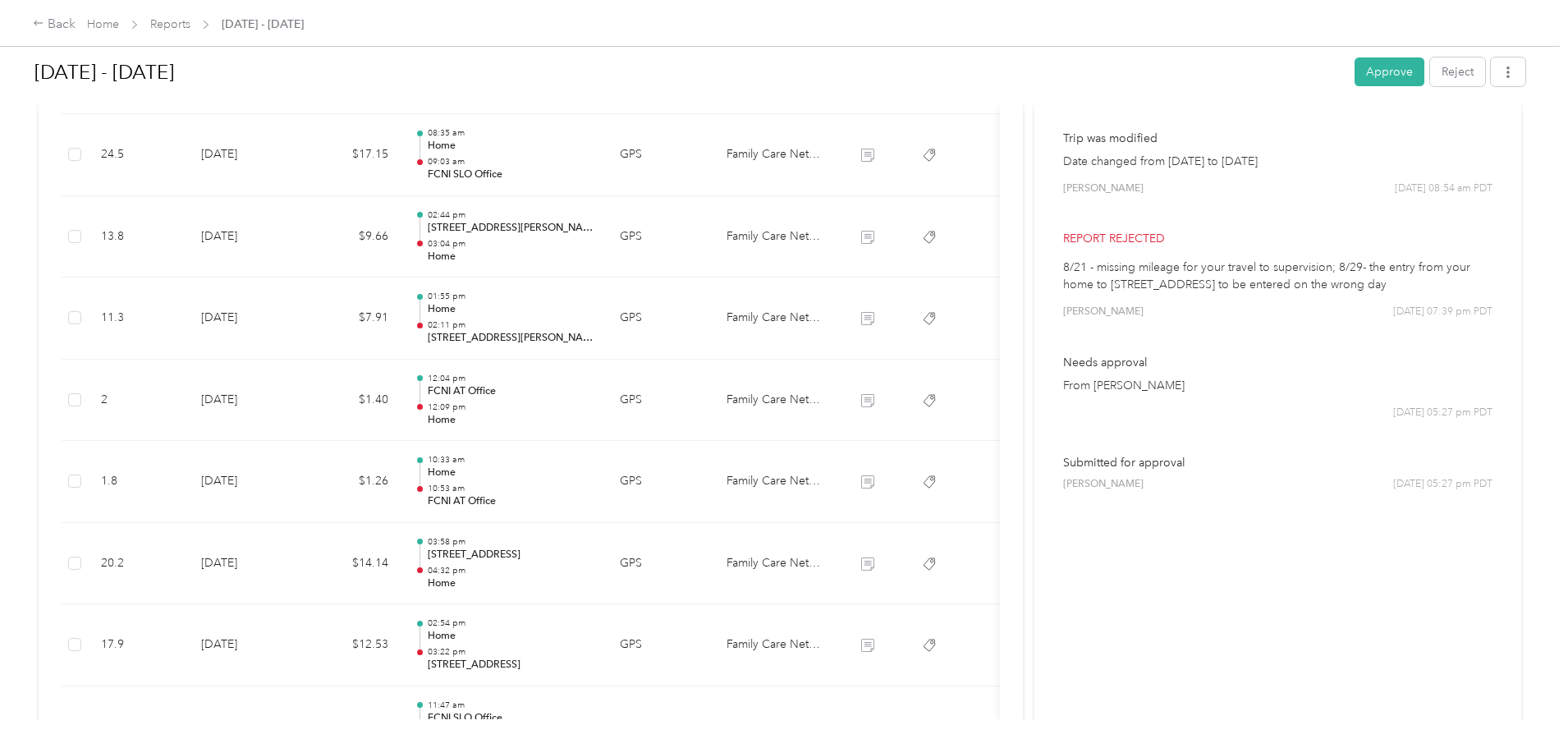
scroll to position [492, 0]
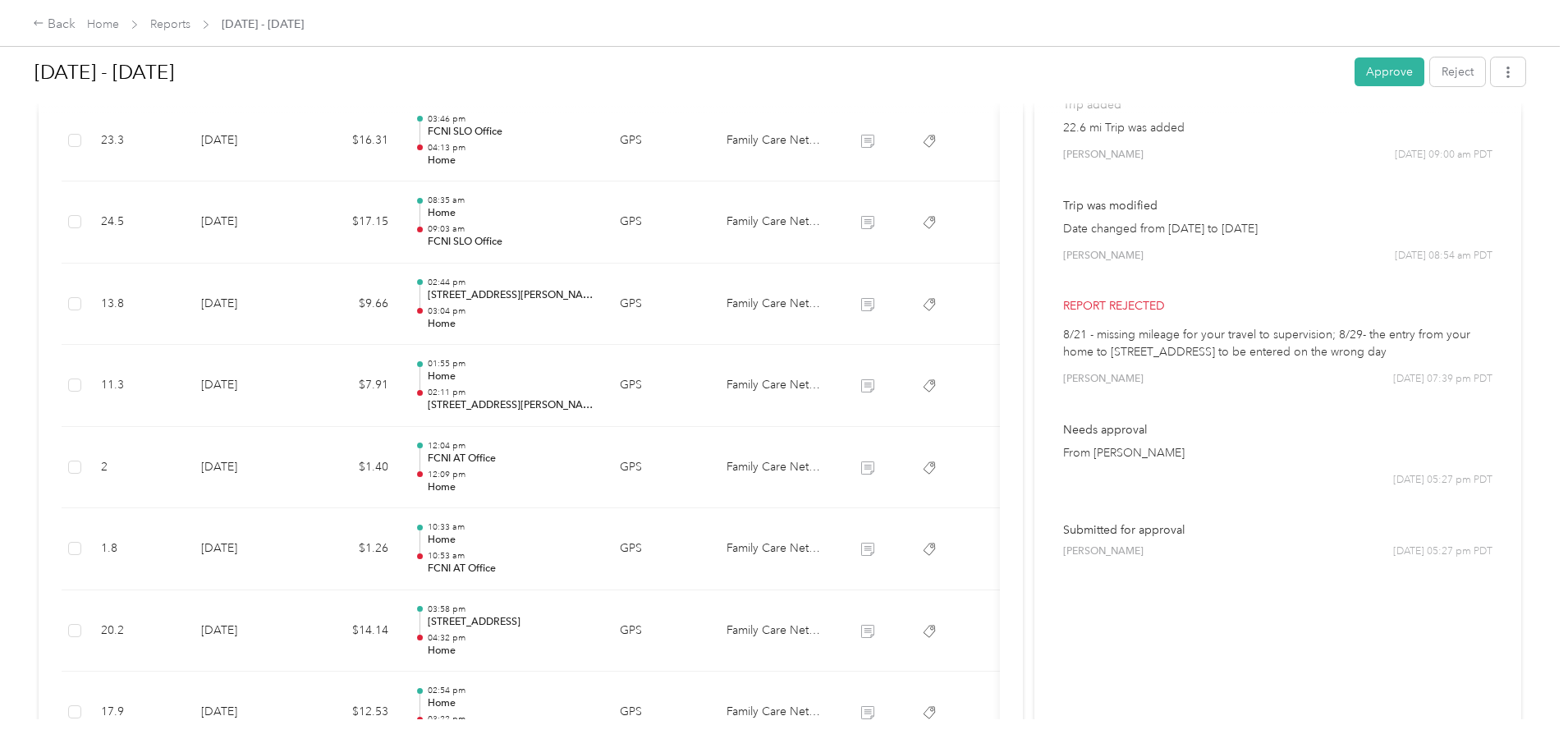
click at [190, 26] on link "Reports" at bounding box center [170, 24] width 40 height 14
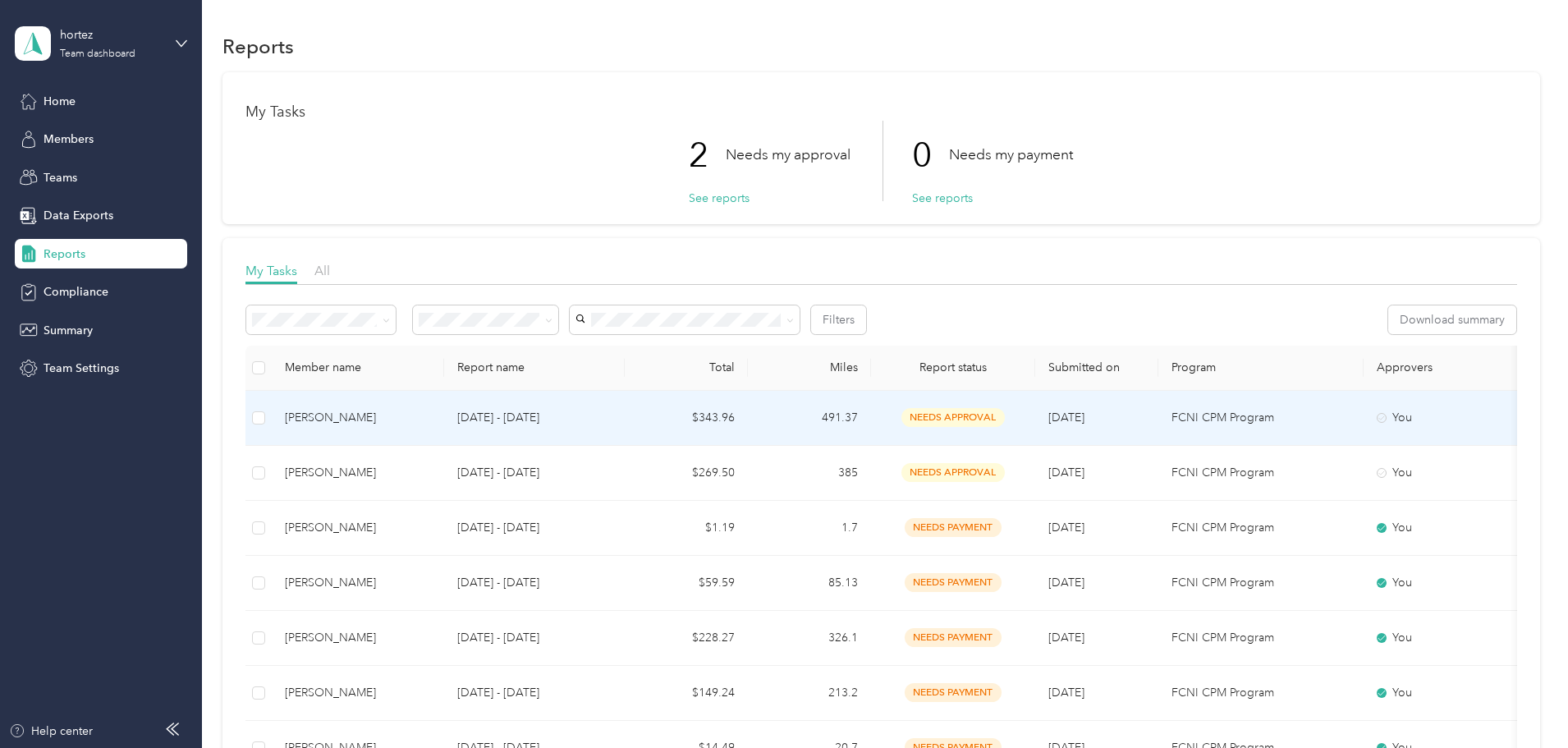
click at [611, 413] on p "[DATE] - [DATE]" at bounding box center [534, 417] width 154 height 18
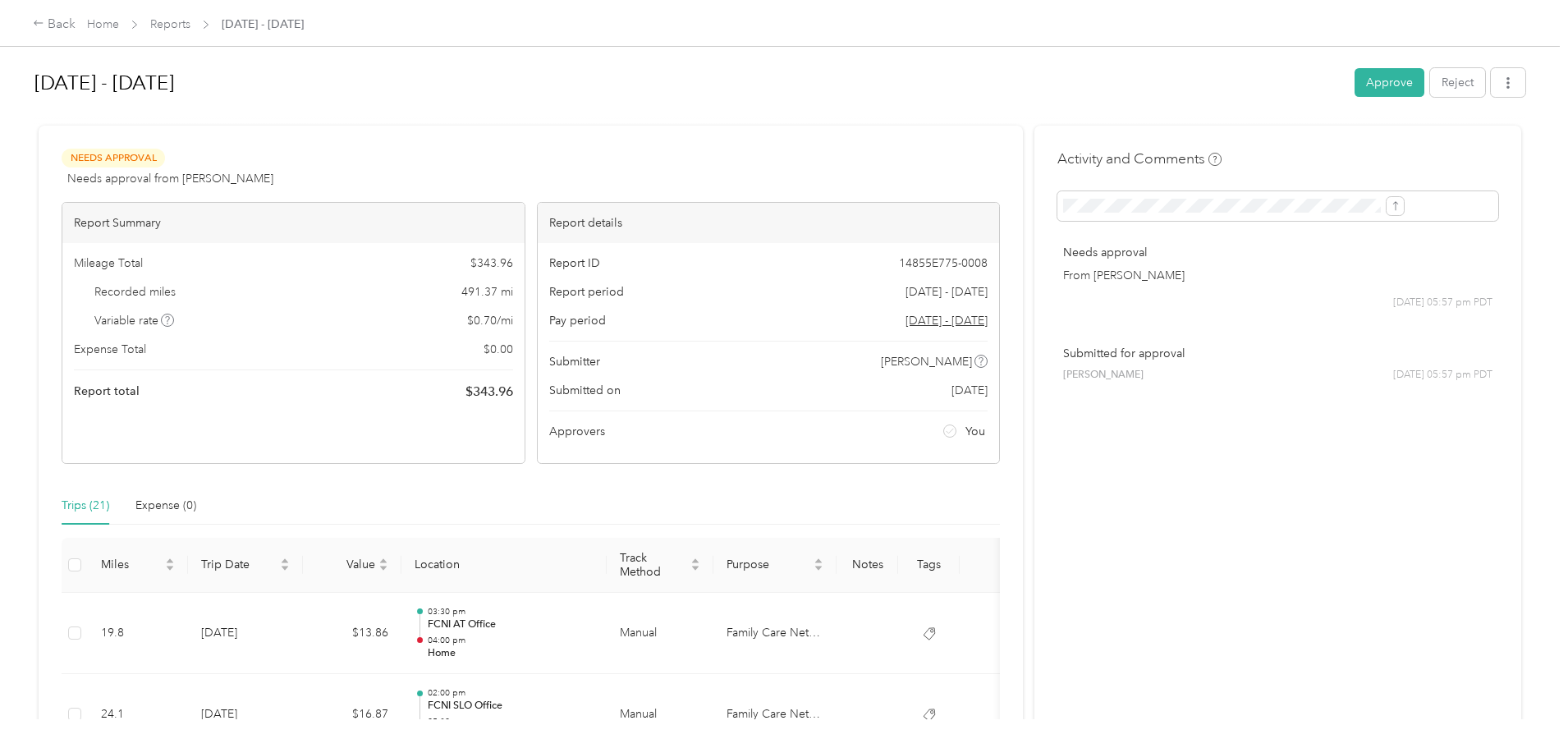
click at [1354, 82] on button "Approve" at bounding box center [1389, 82] width 70 height 29
